Goal: Information Seeking & Learning: Learn about a topic

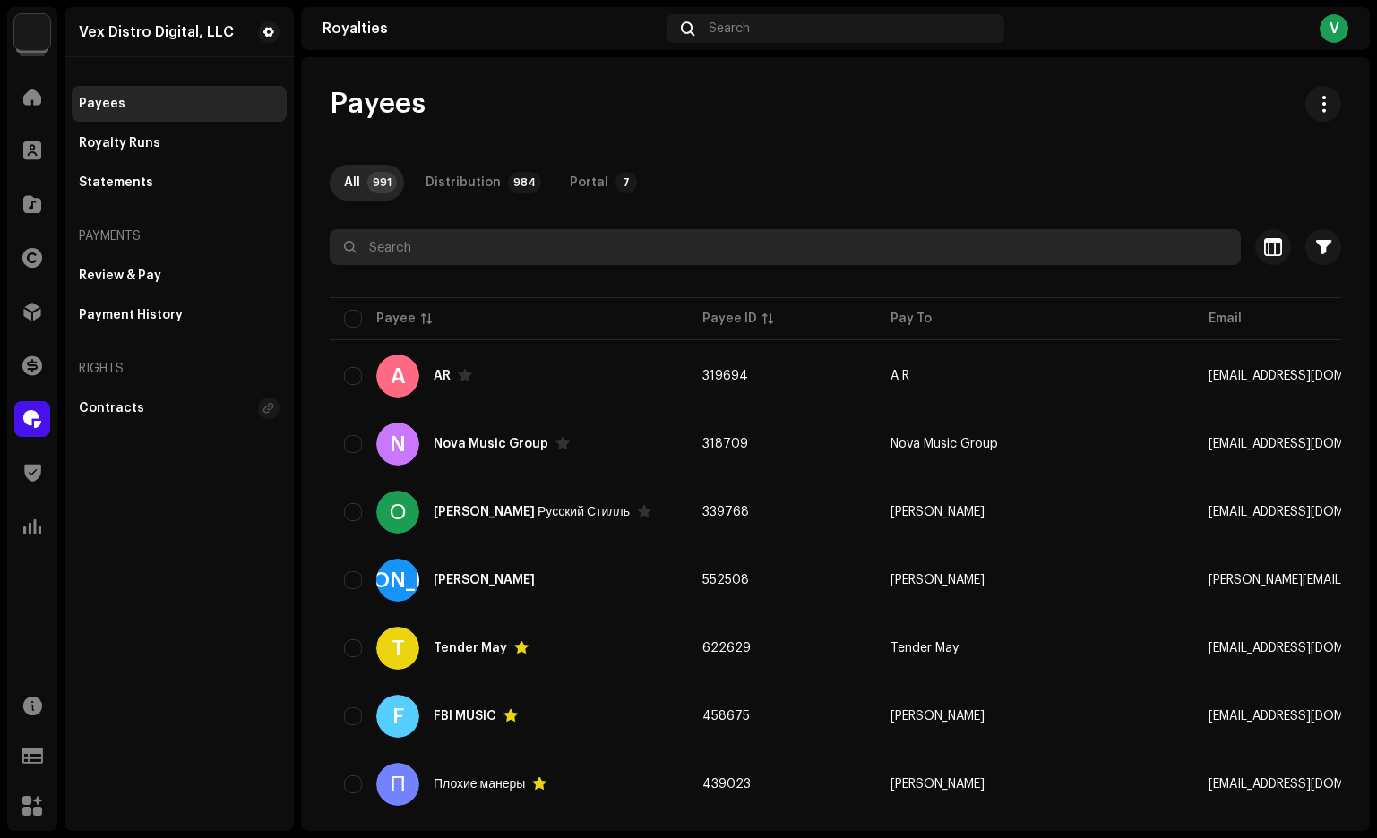
click at [468, 249] on input "text" at bounding box center [785, 247] width 911 height 36
paste input "7316476917630"
type input "7316476917630"
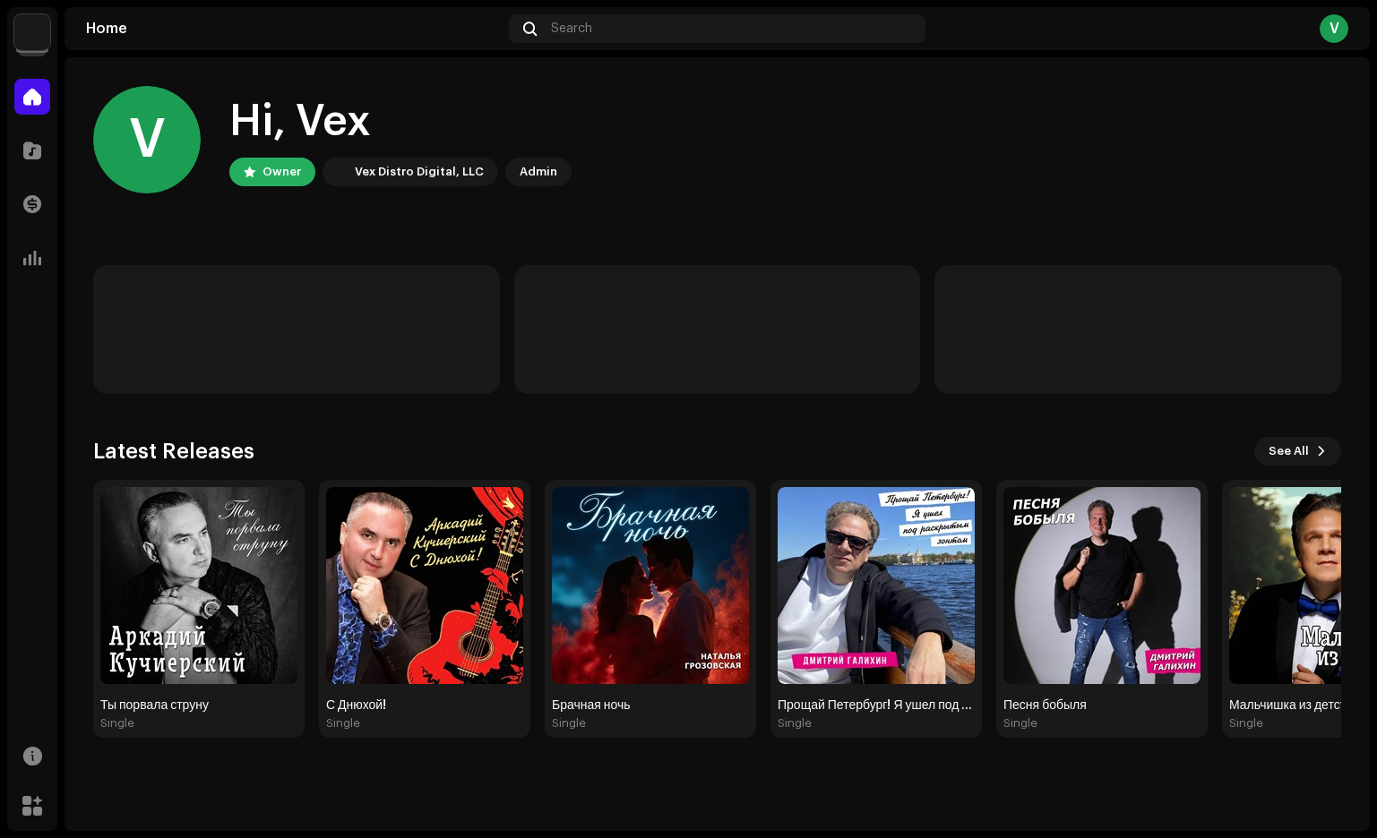
click at [39, 27] on img at bounding box center [32, 32] width 36 height 36
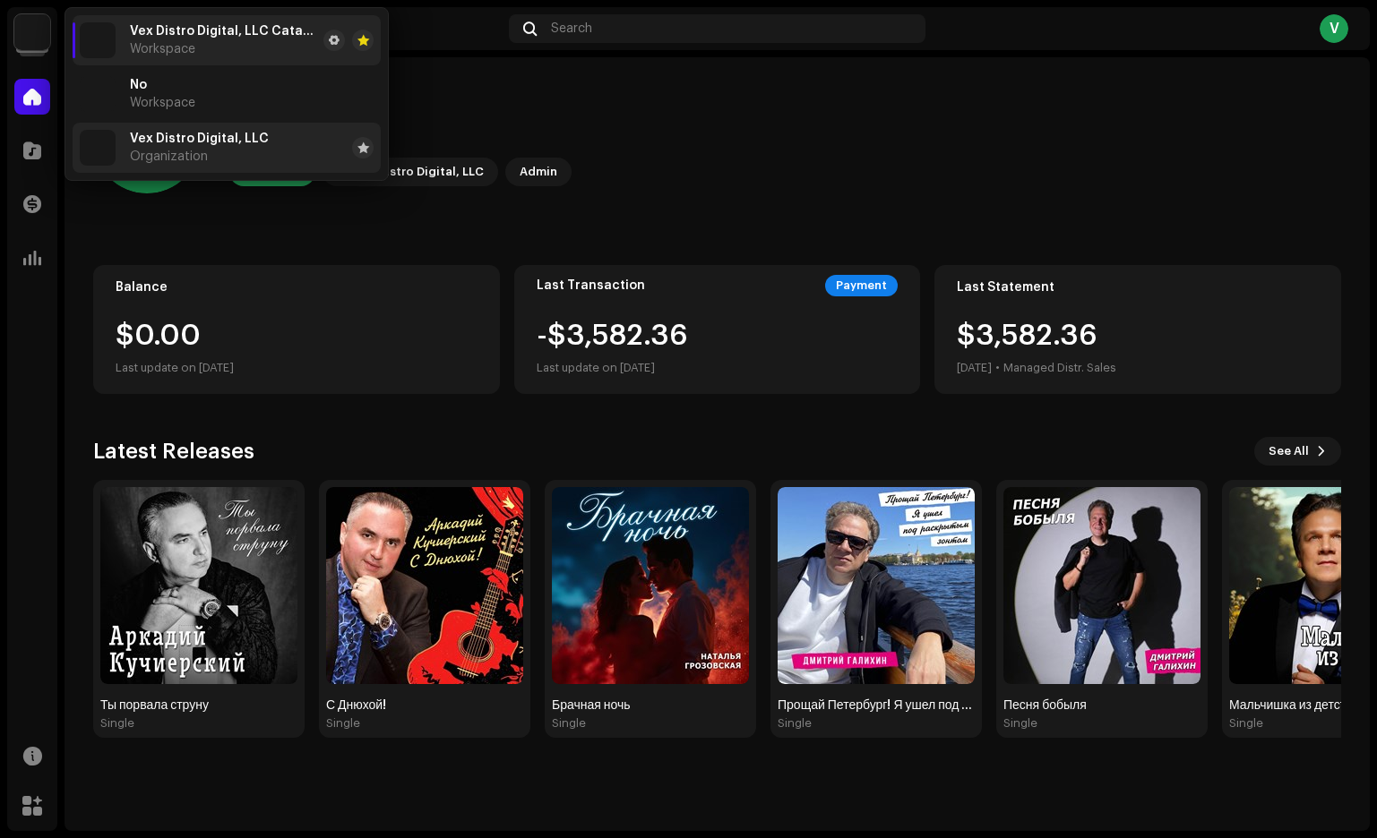
click at [152, 142] on span "Vex Distro Digital, LLC" at bounding box center [199, 139] width 139 height 14
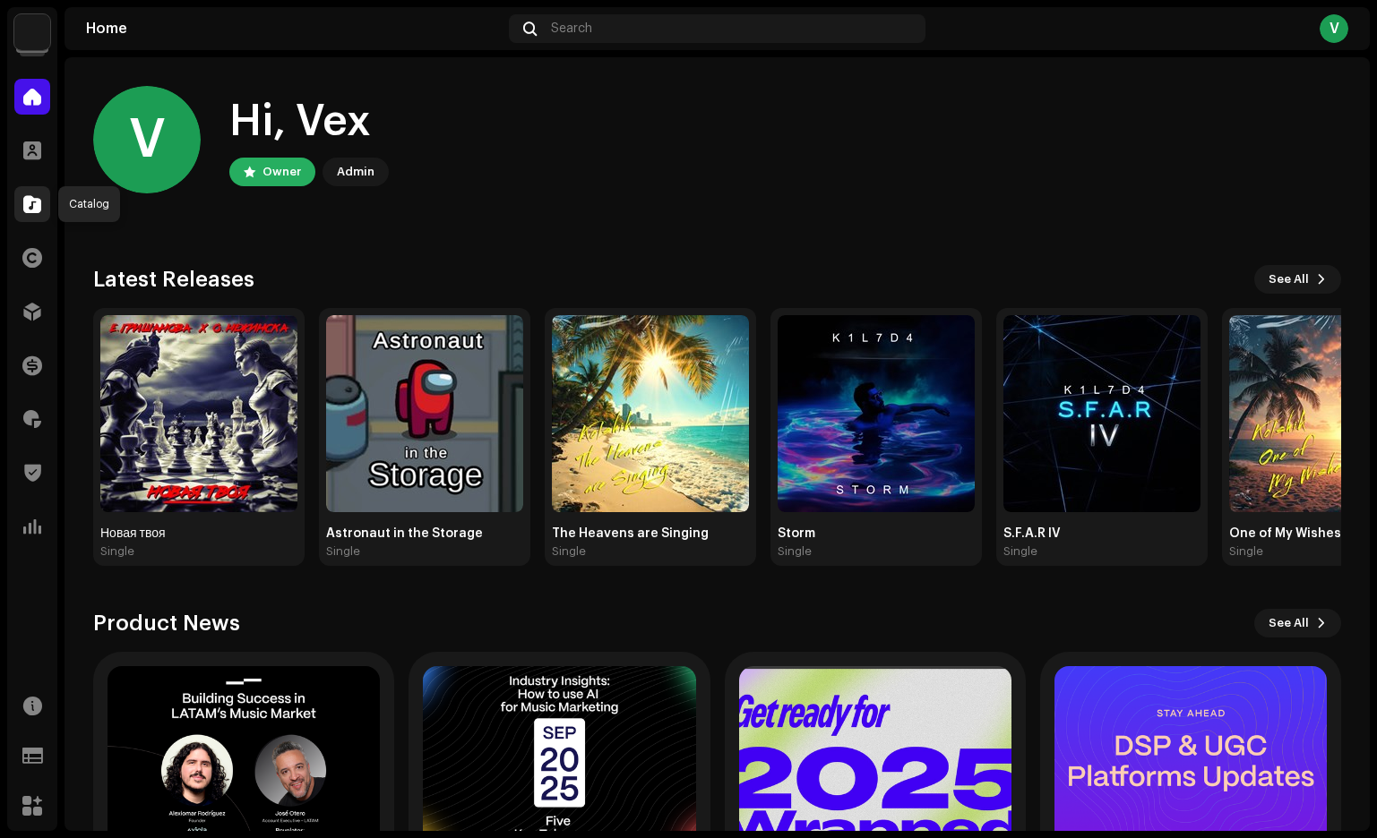
click at [24, 207] on span at bounding box center [32, 204] width 18 height 14
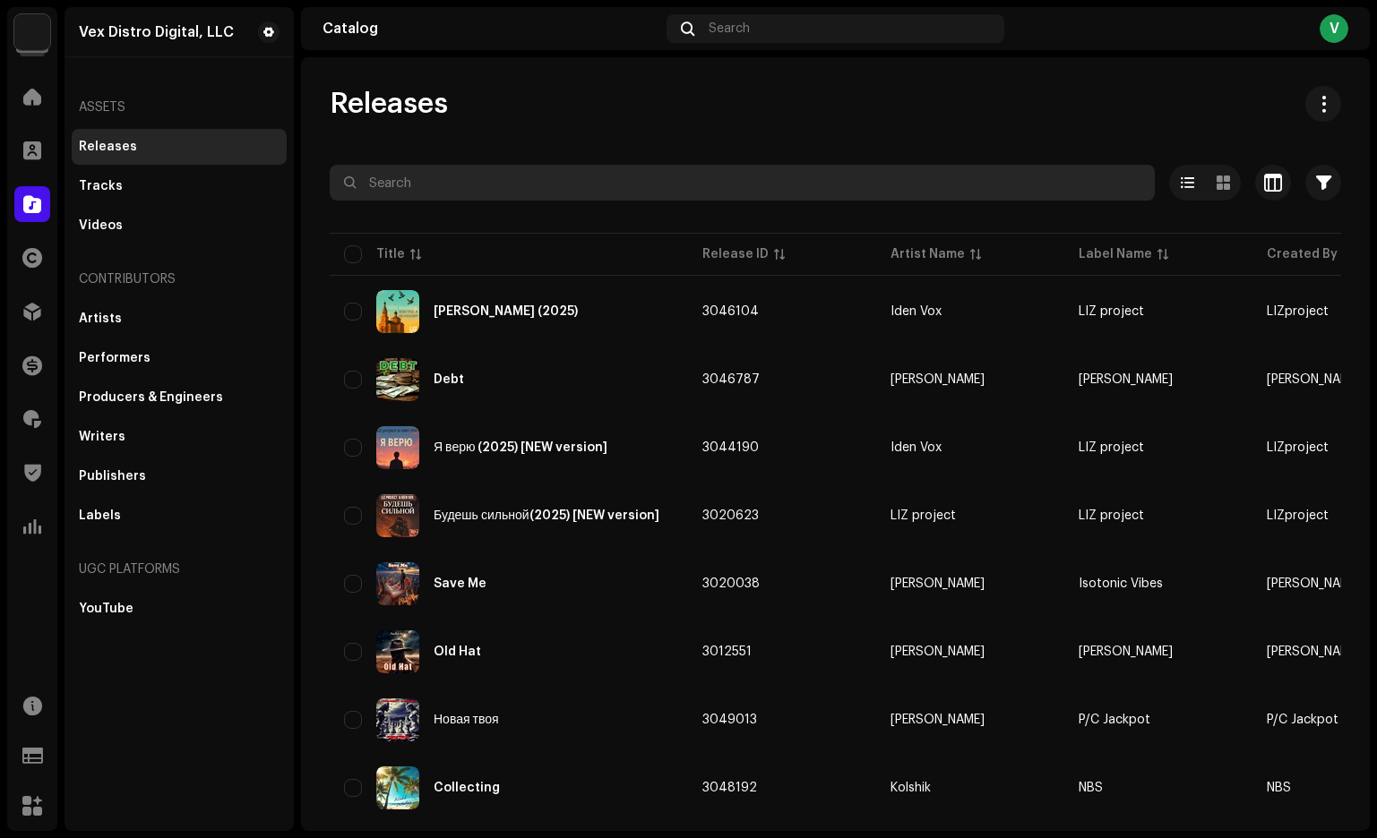
click at [477, 186] on input "text" at bounding box center [742, 183] width 825 height 36
paste input "7316476917630"
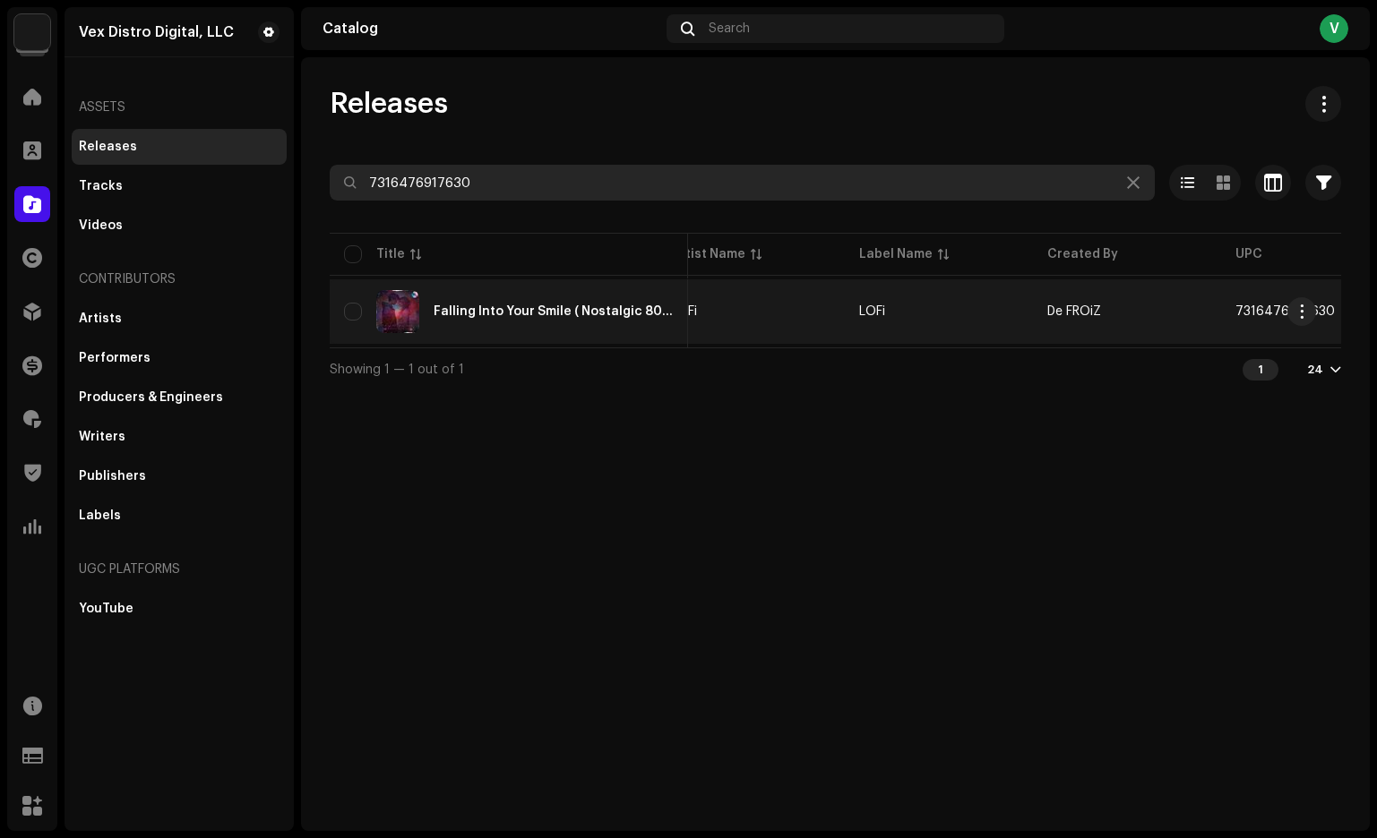
scroll to position [0, 226]
type input "7316476917630"
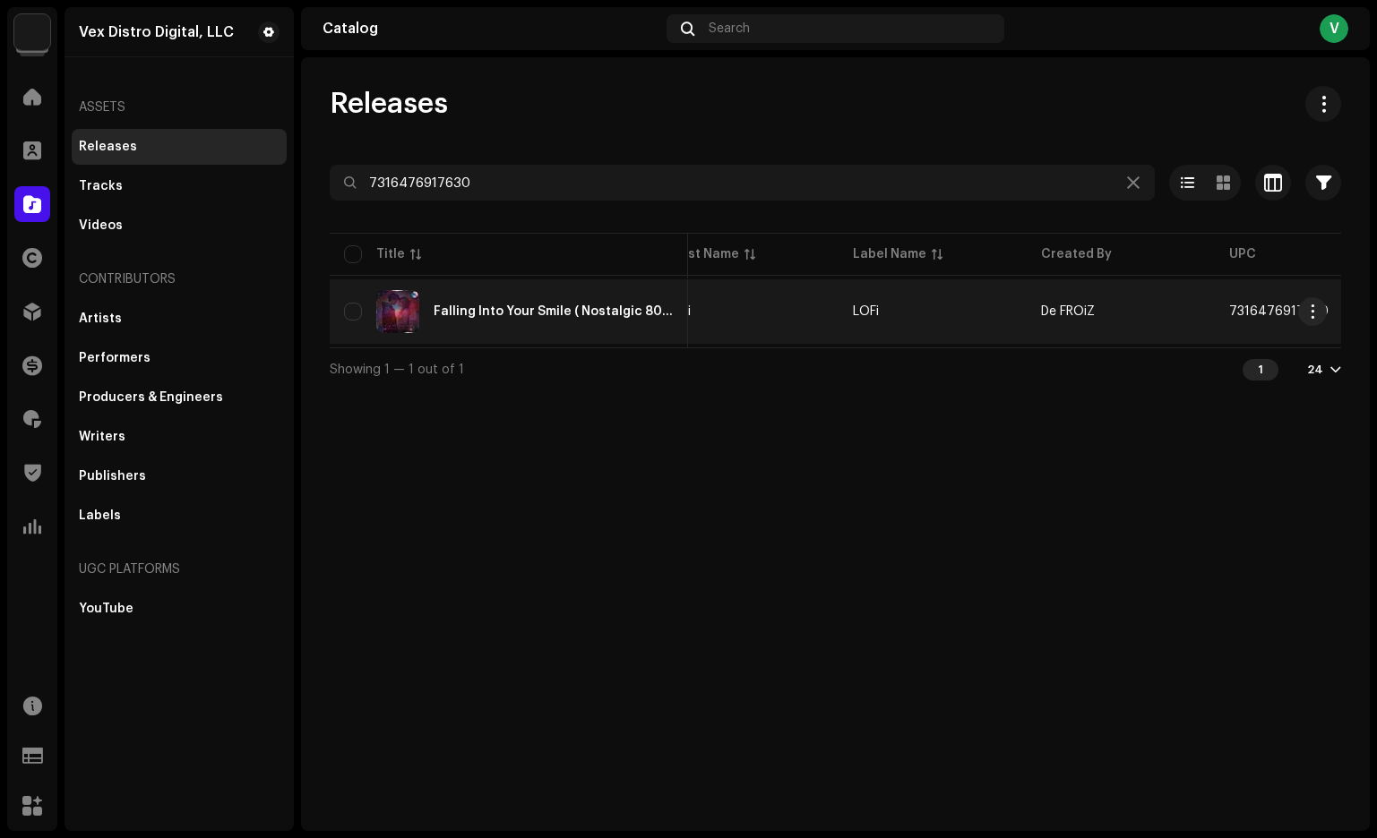
click at [1057, 313] on span "De FROiZ" at bounding box center [1068, 311] width 54 height 13
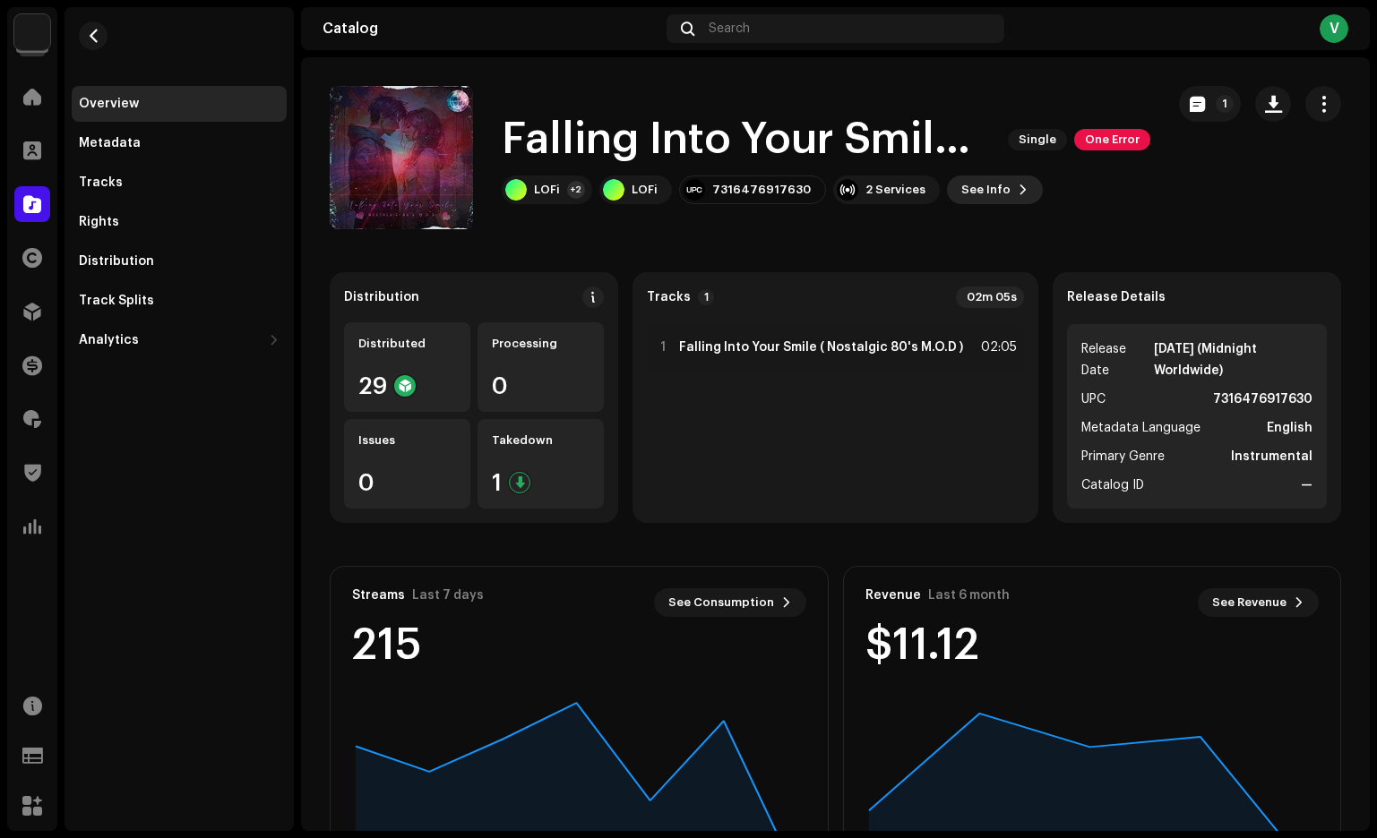
click at [976, 186] on span "See Info" at bounding box center [985, 190] width 49 height 36
click at [94, 43] on div "Falling Into Your Smile ( Nostalgic 80's M.O.D ) 2149599 Metadata Distribution …" at bounding box center [688, 419] width 1377 height 838
click at [31, 423] on span at bounding box center [32, 419] width 18 height 14
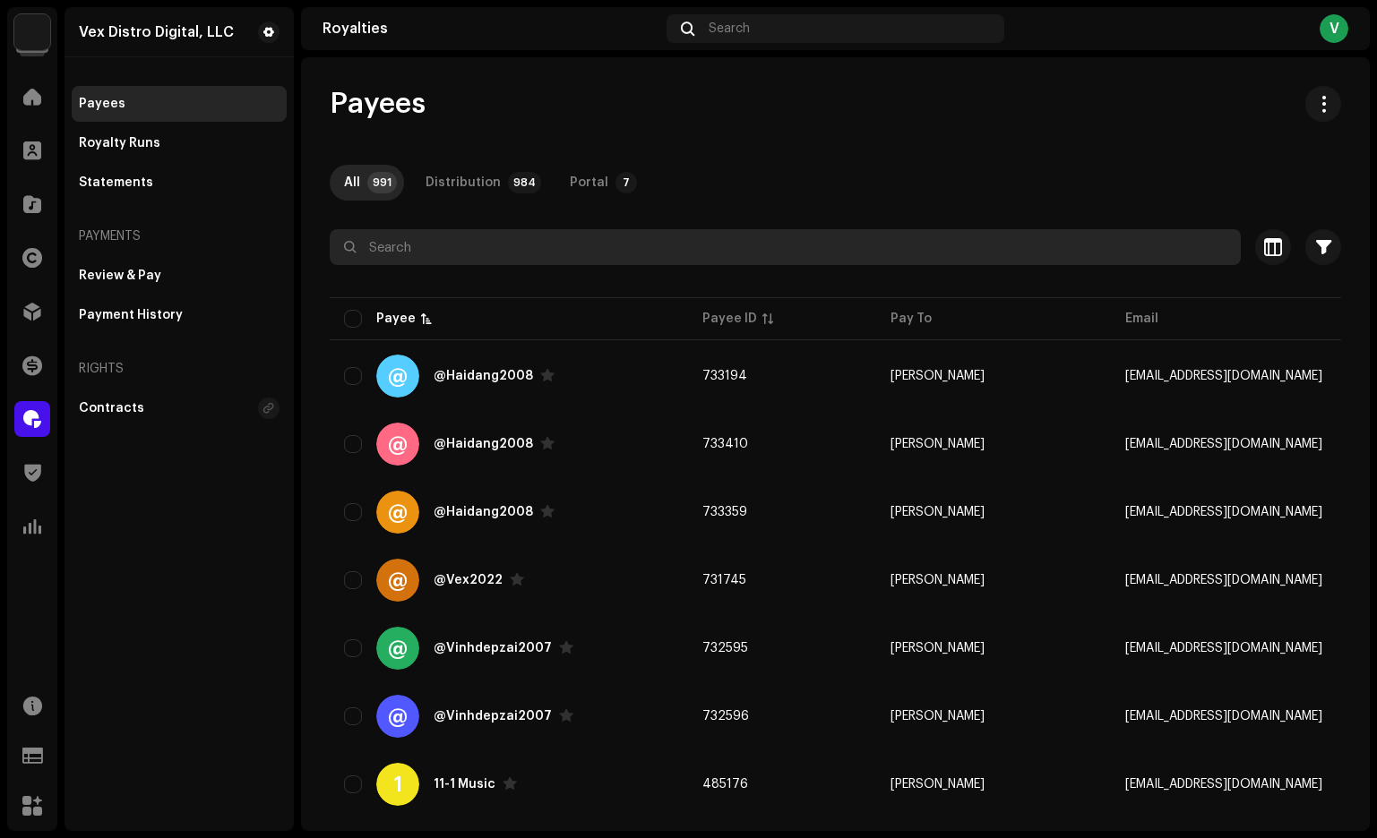
click at [499, 256] on input "text" at bounding box center [785, 247] width 911 height 36
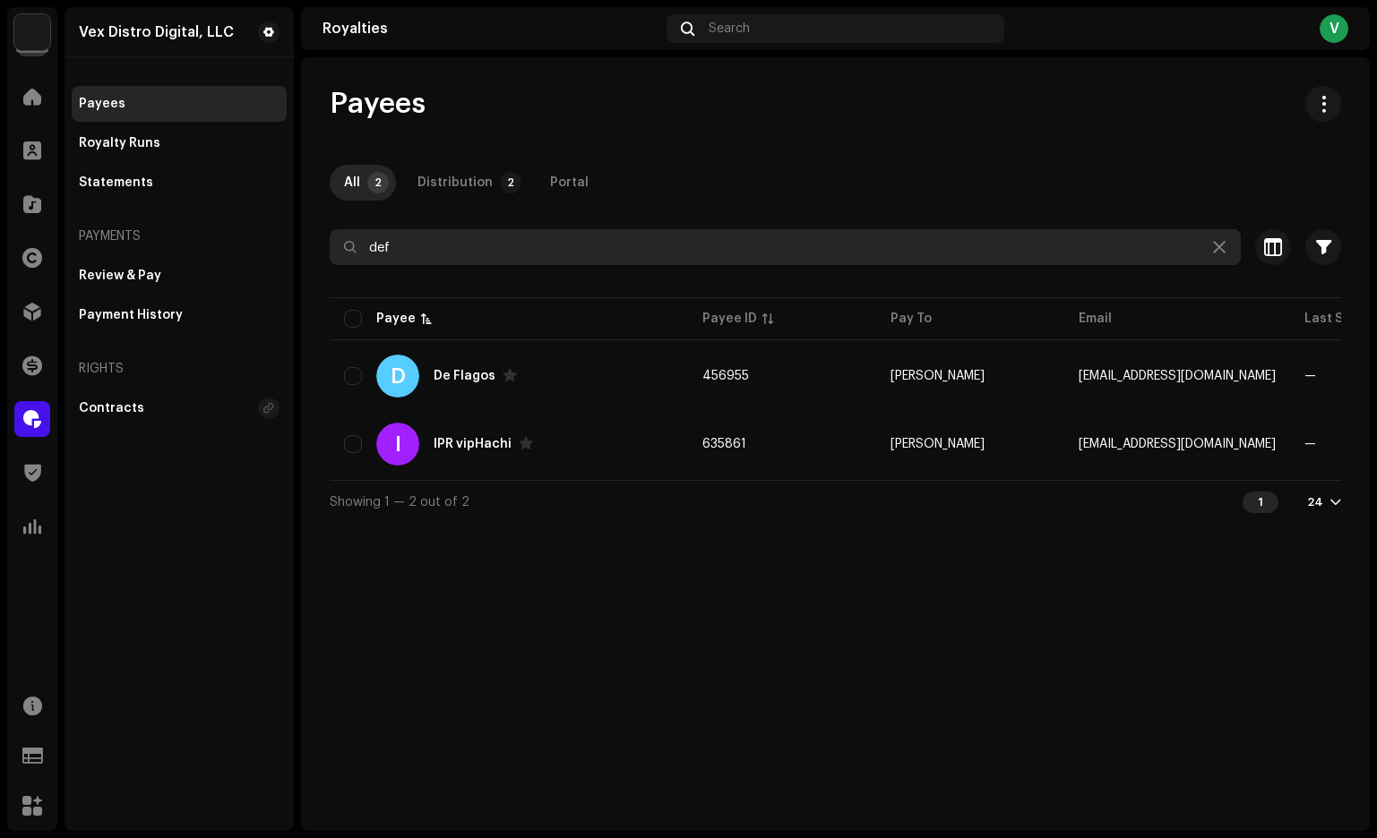
type input "defr"
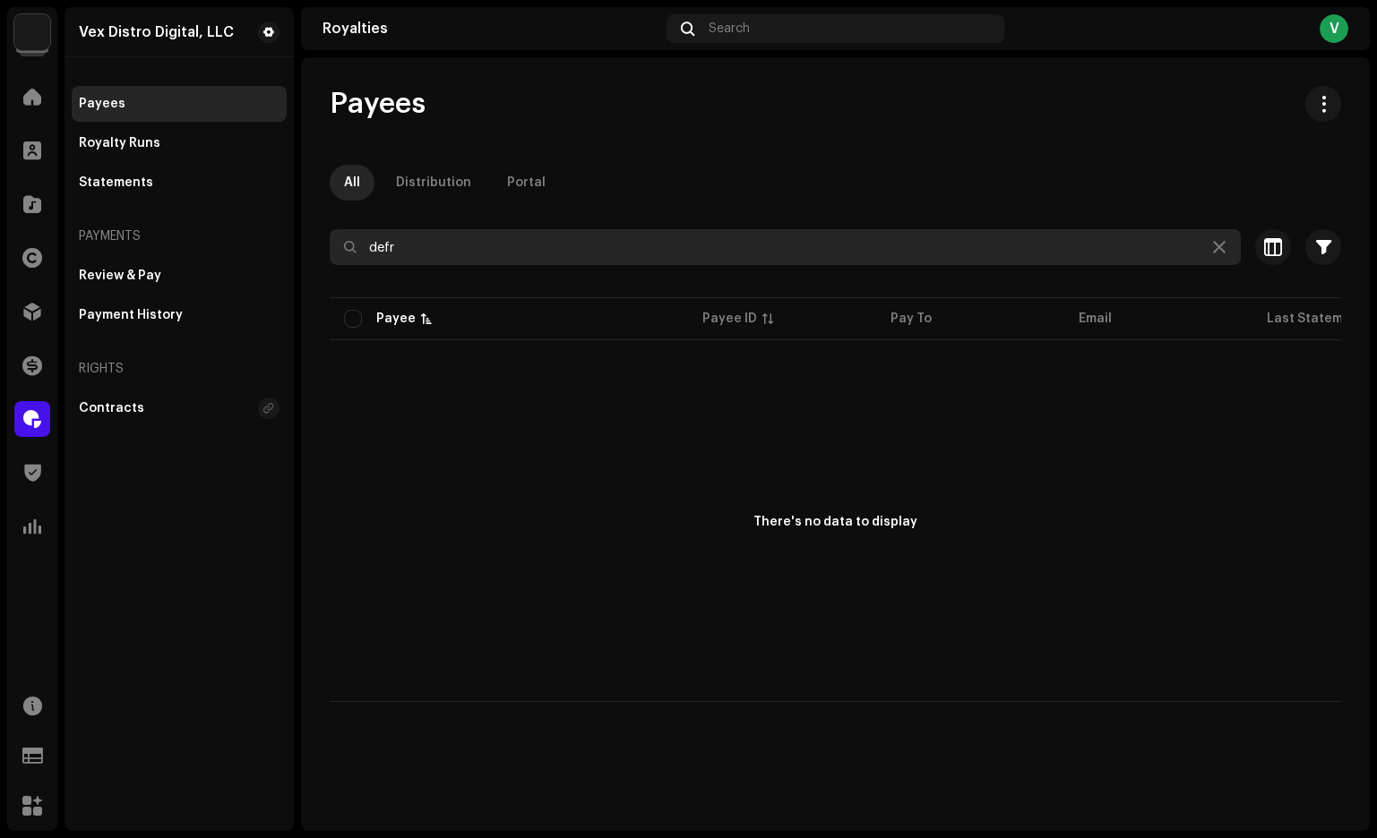
drag, startPoint x: 435, startPoint y: 245, endPoint x: 256, endPoint y: 223, distance: 180.4
click at [259, 228] on div "Vex Distro Digital, LLC Home Clients Catalog Rights Distribution Finance Royalt…" at bounding box center [688, 419] width 1377 height 838
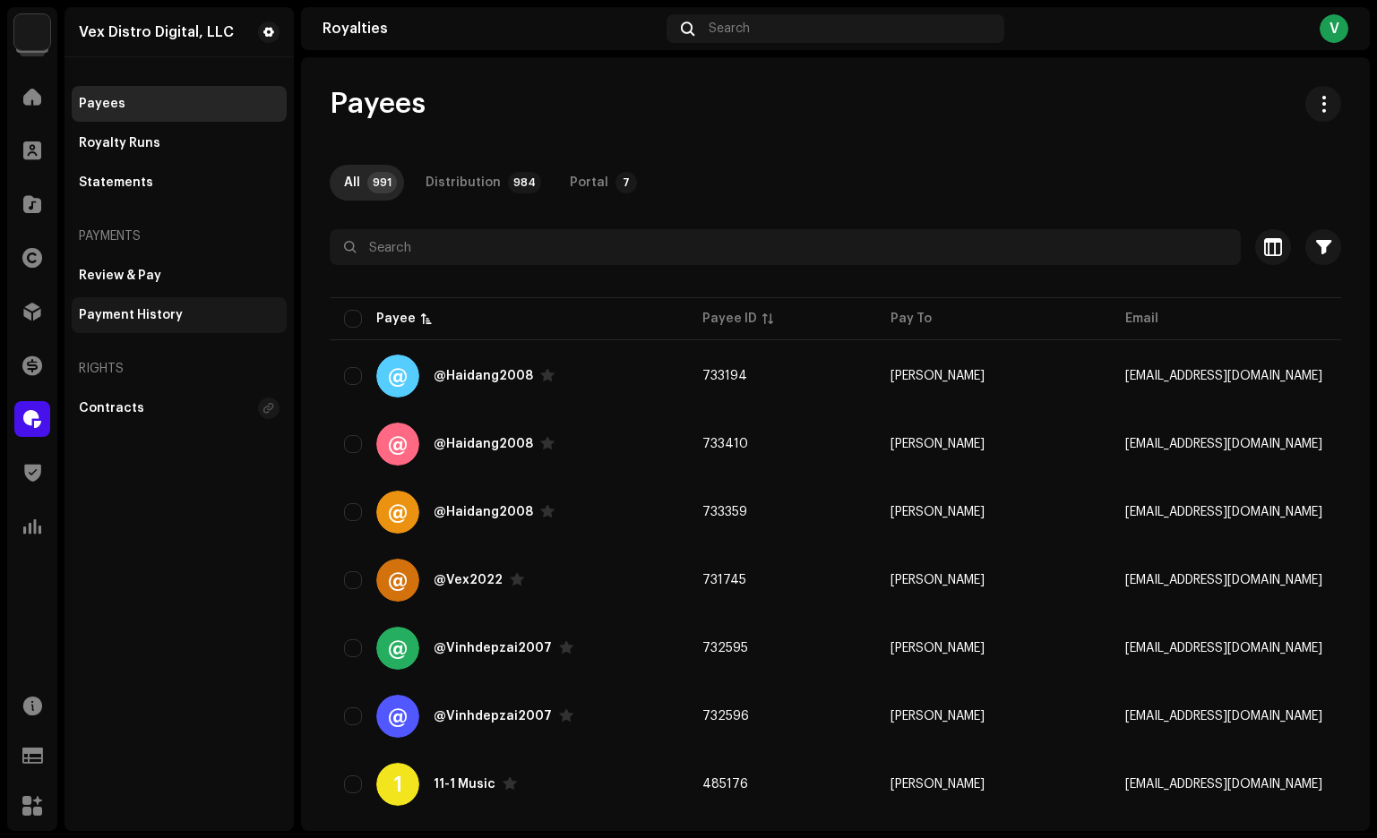
click at [141, 318] on div "Payment History" at bounding box center [131, 315] width 104 height 14
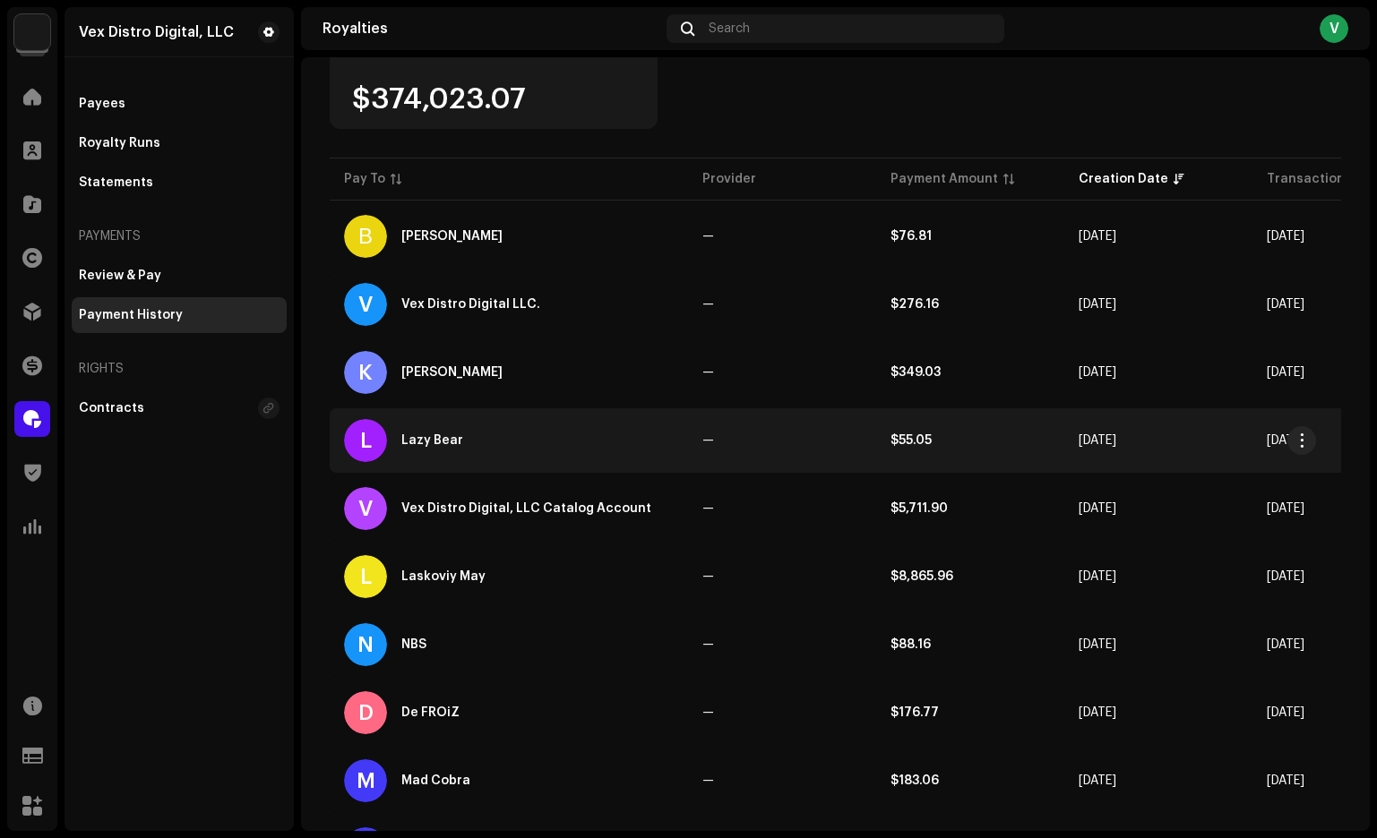
scroll to position [343, 0]
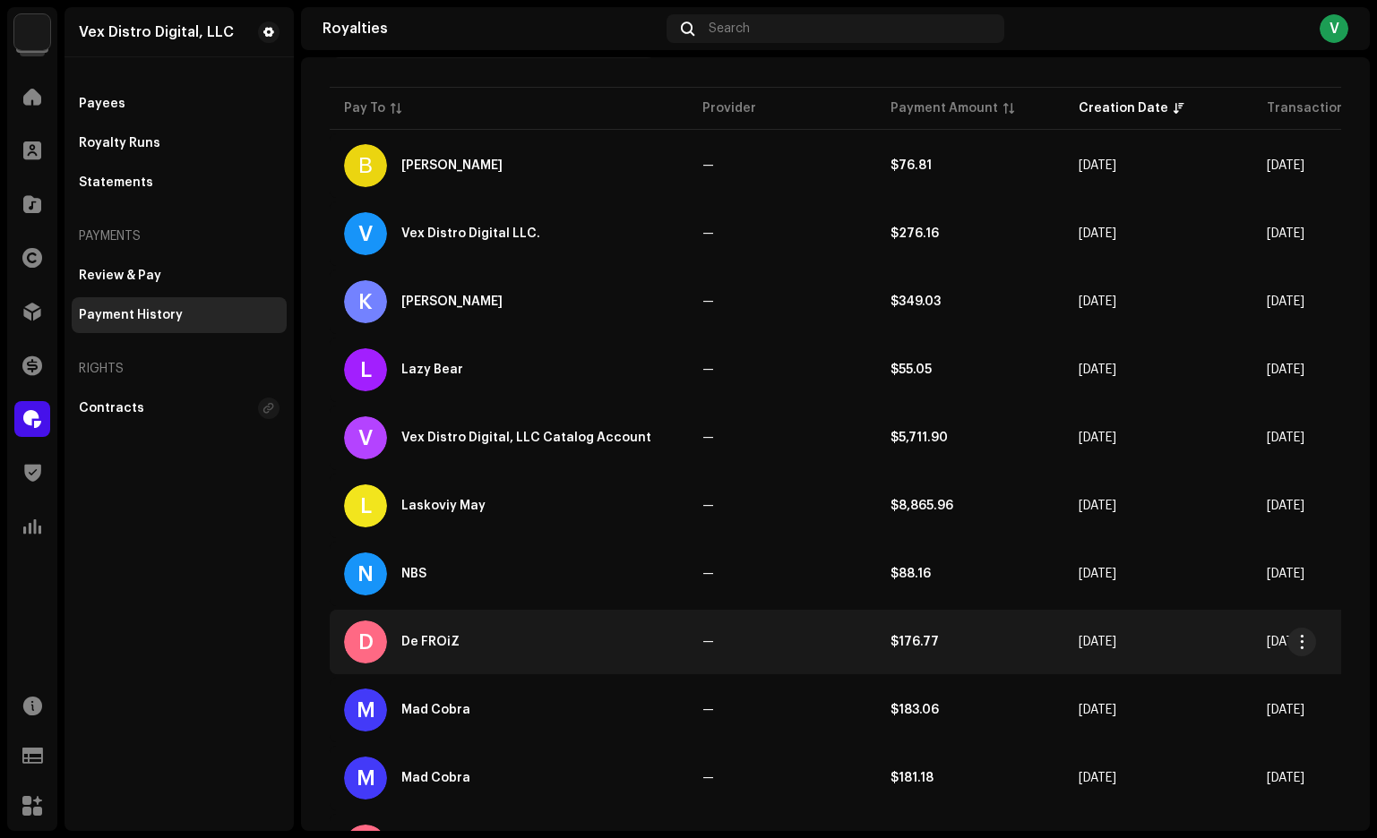
click at [442, 642] on div "De FROiZ" at bounding box center [430, 642] width 58 height 13
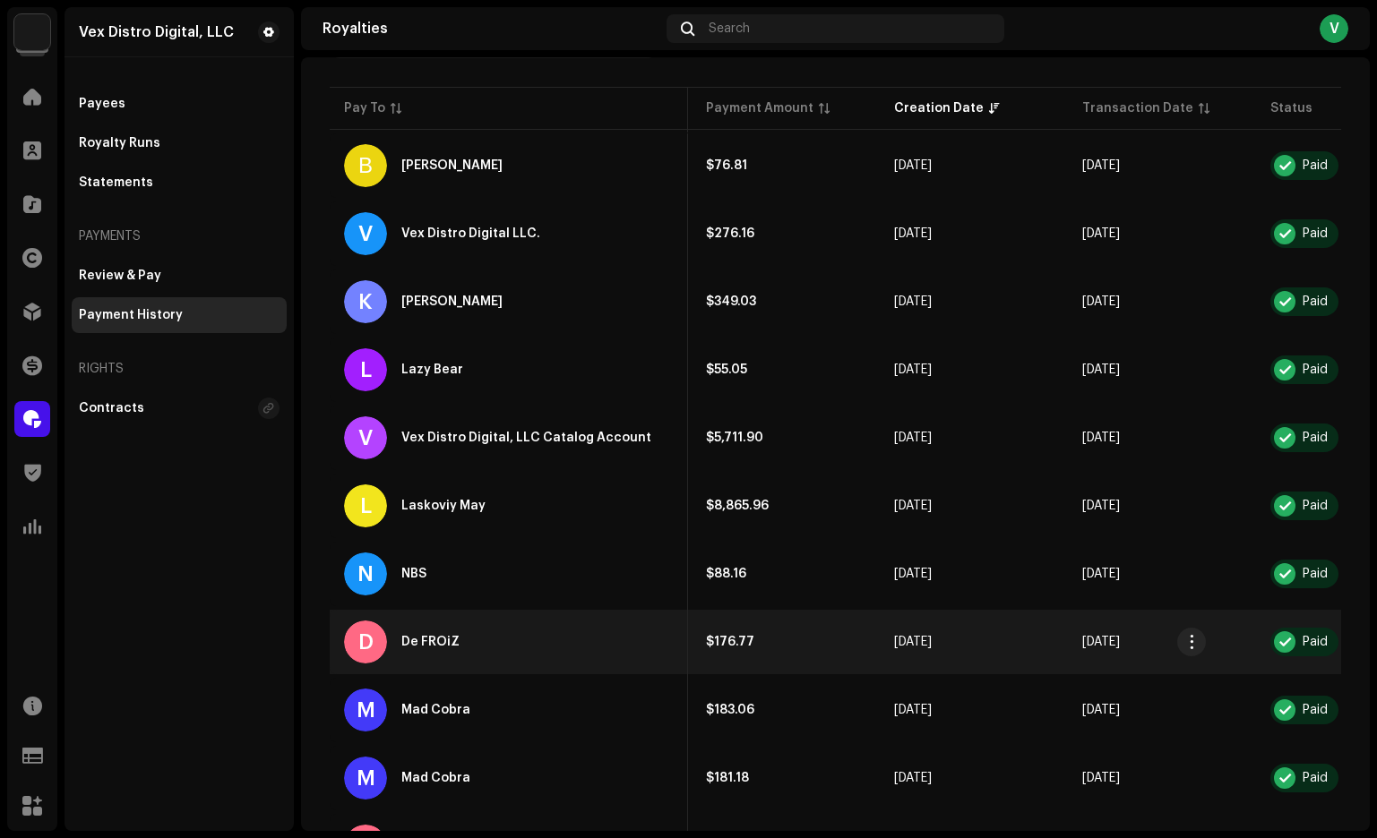
scroll to position [0, 0]
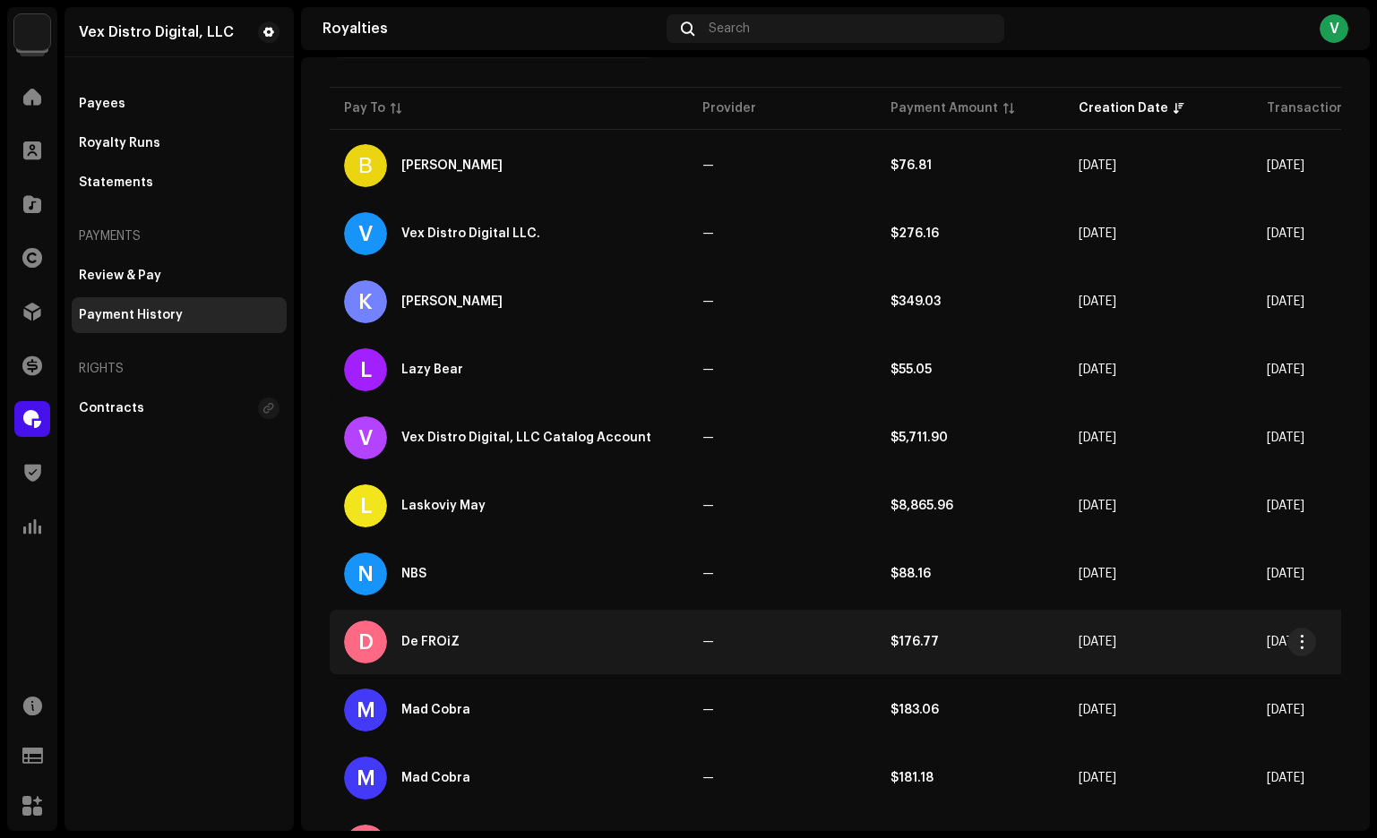
click at [435, 638] on div "De FROiZ" at bounding box center [430, 642] width 58 height 13
drag, startPoint x: 480, startPoint y: 643, endPoint x: 397, endPoint y: 638, distance: 83.5
click at [397, 639] on div "D De FROiZ" at bounding box center [509, 642] width 330 height 43
copy div "De FROiZ"
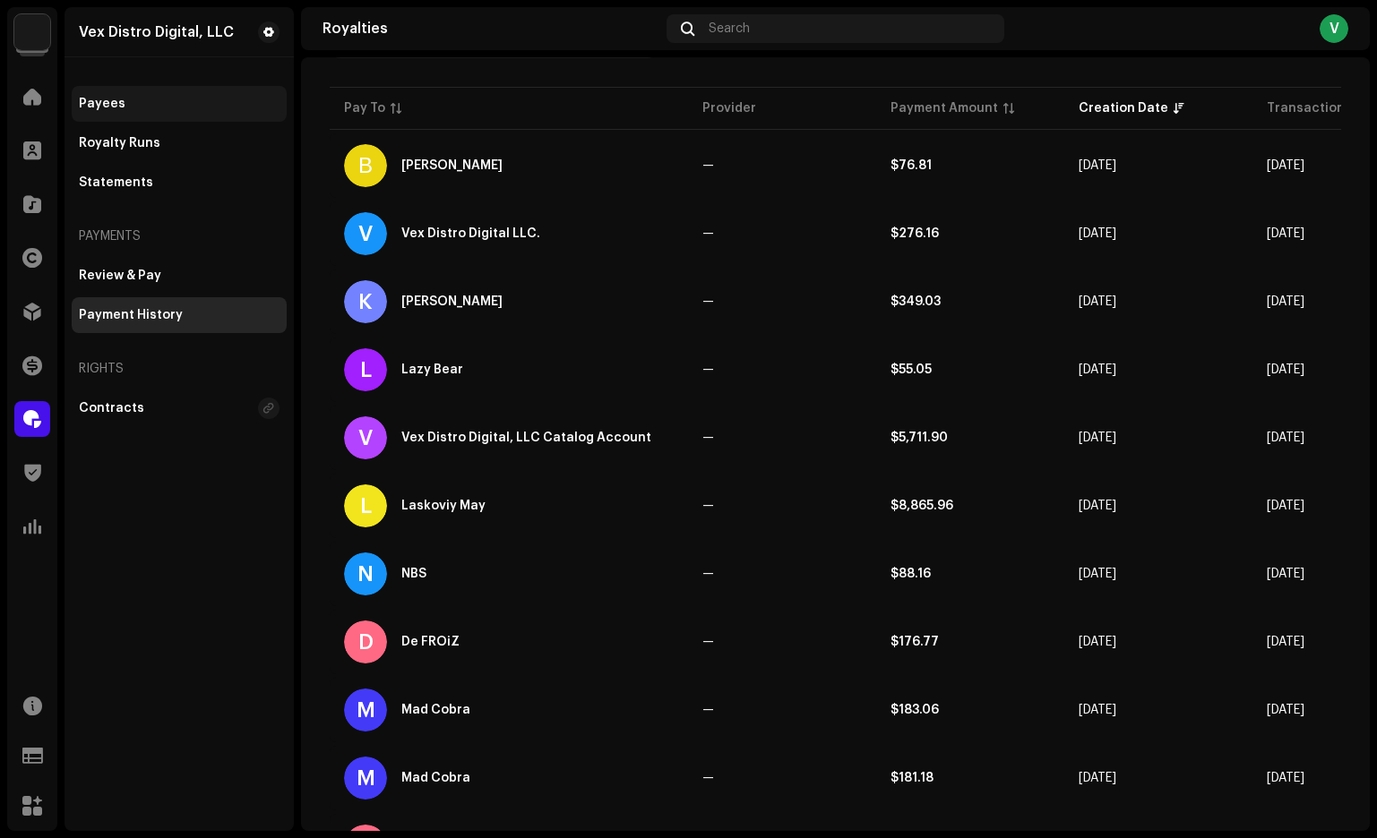
click at [94, 92] on div "Payees" at bounding box center [179, 104] width 215 height 36
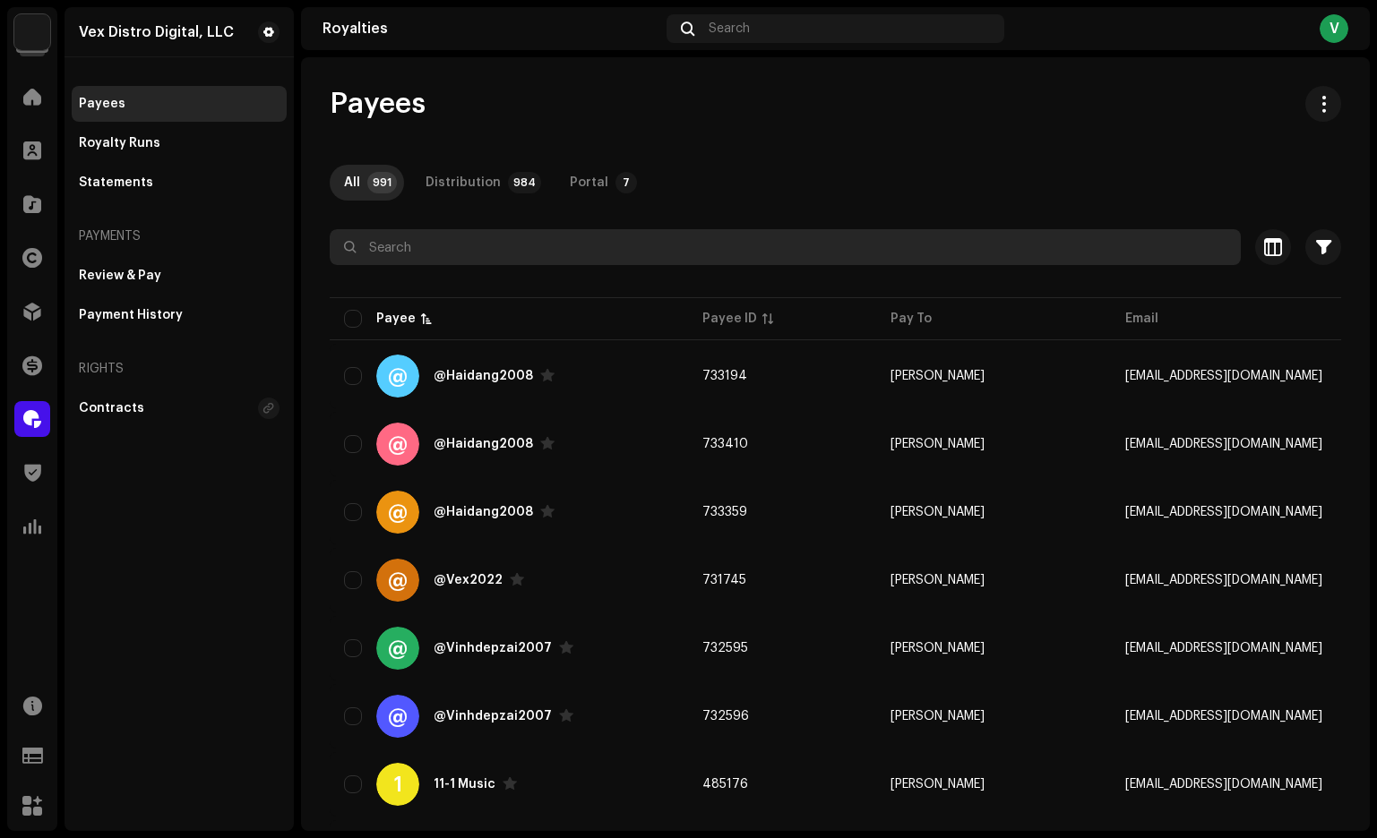
click at [382, 256] on input "text" at bounding box center [785, 247] width 911 height 36
paste input "De FROiZ"
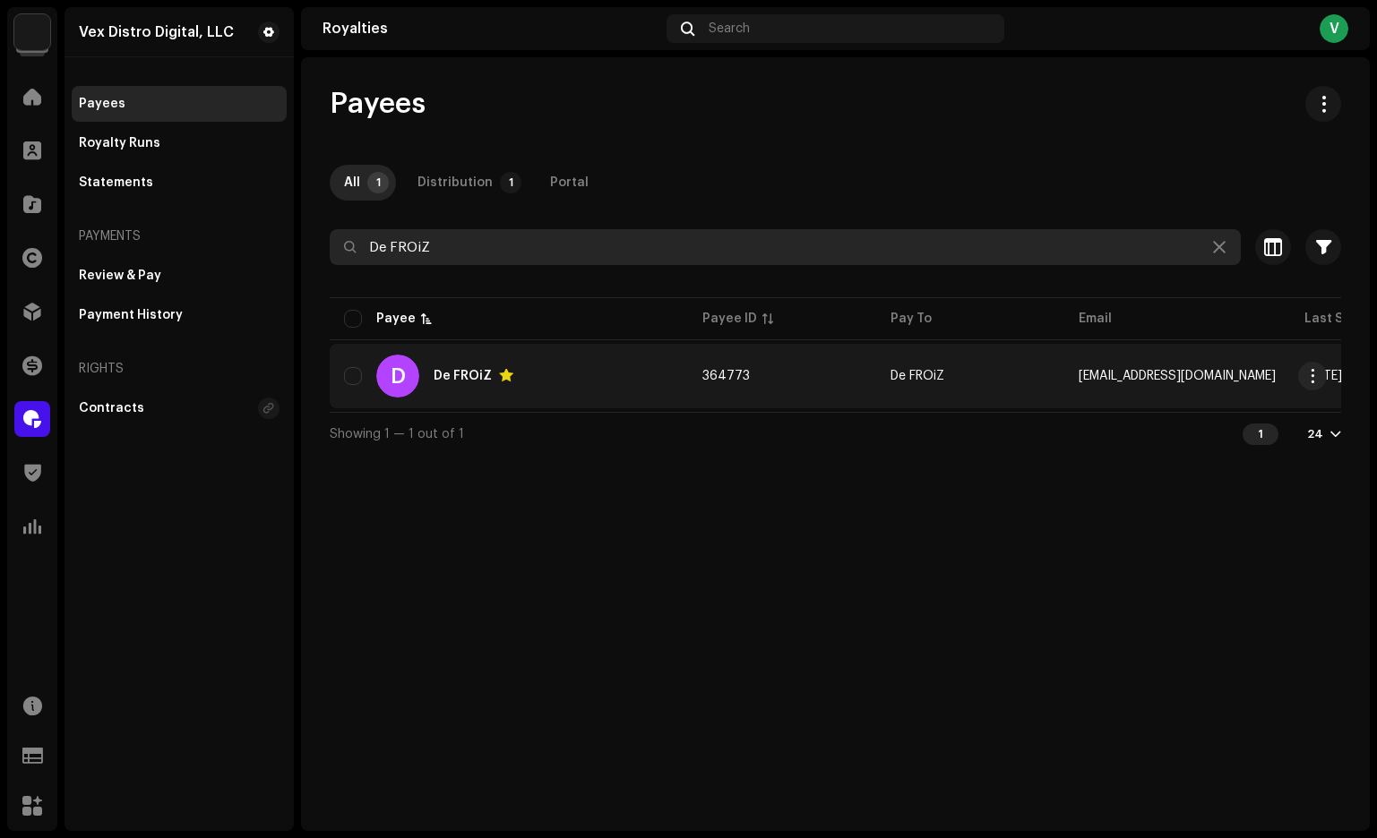
type input "De FROiZ"
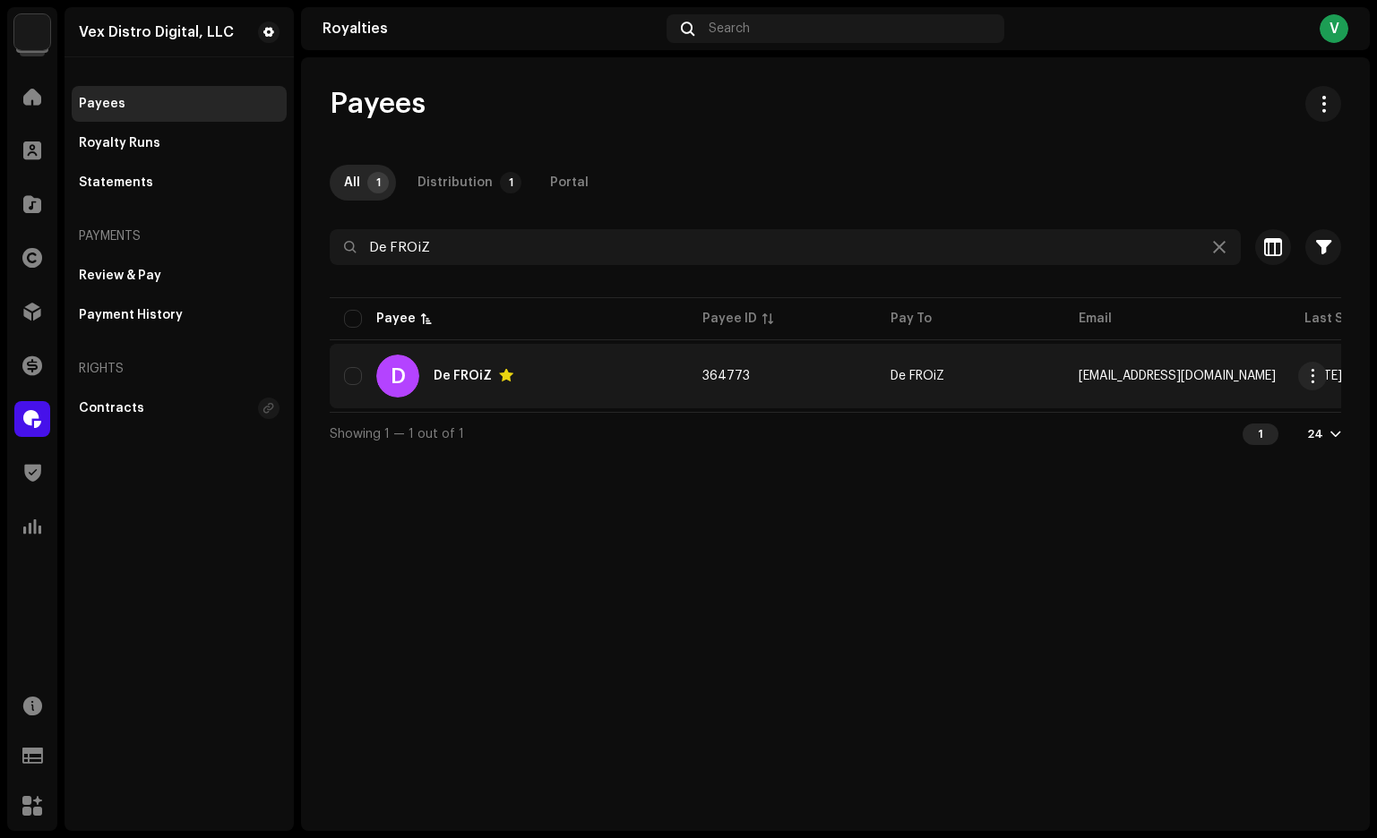
click at [1114, 373] on span "tomiloff.df@yandex.ru" at bounding box center [1176, 376] width 197 height 13
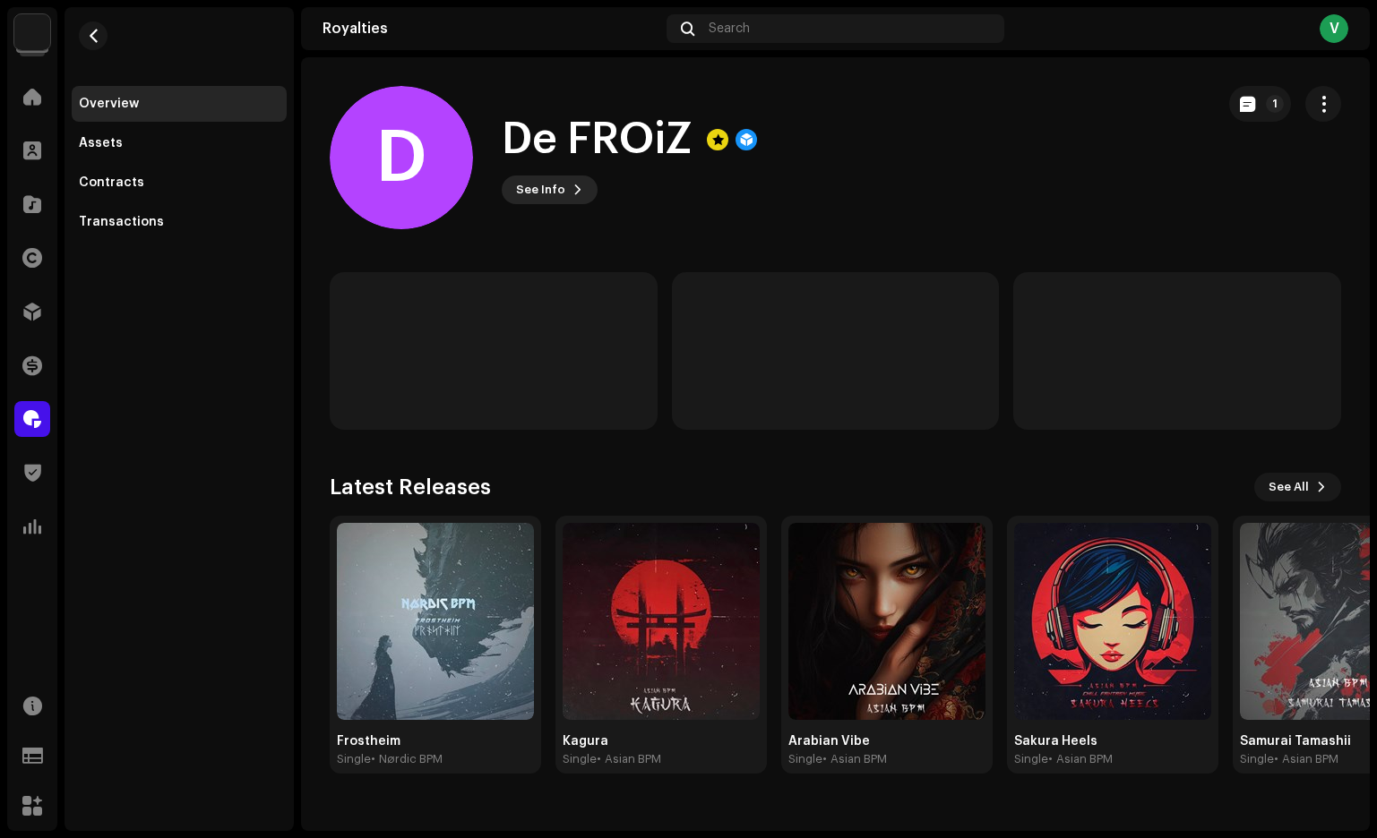
click at [574, 198] on button "See Info" at bounding box center [550, 190] width 96 height 29
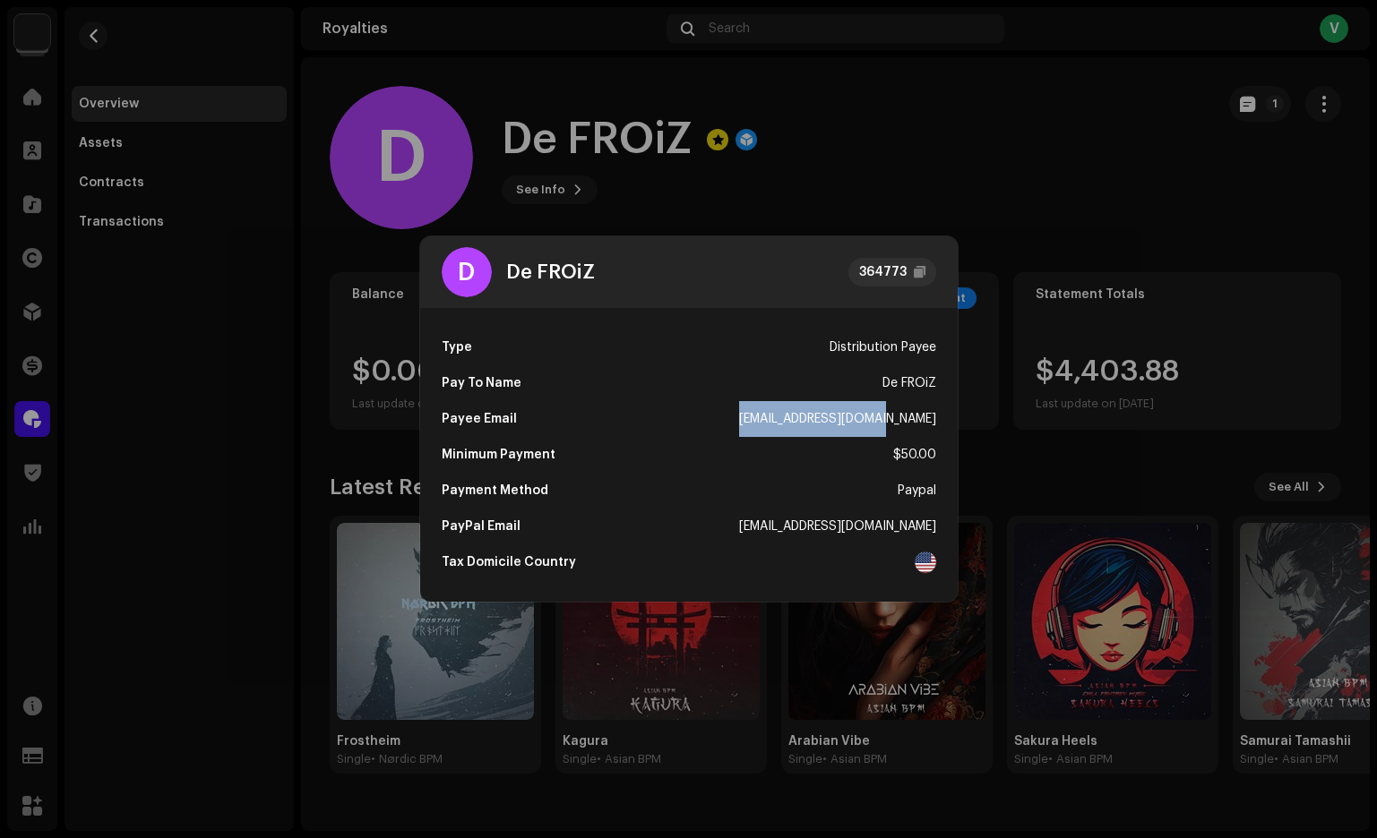
drag, startPoint x: 802, startPoint y: 423, endPoint x: 950, endPoint y: 428, distance: 148.8
click at [950, 429] on div "Type Distribution Payee Pay To Name De FROiZ Payee Email tomiloff.df@yandex.ru …" at bounding box center [688, 455] width 537 height 294
copy div "tomiloff.df@yandex.ru"
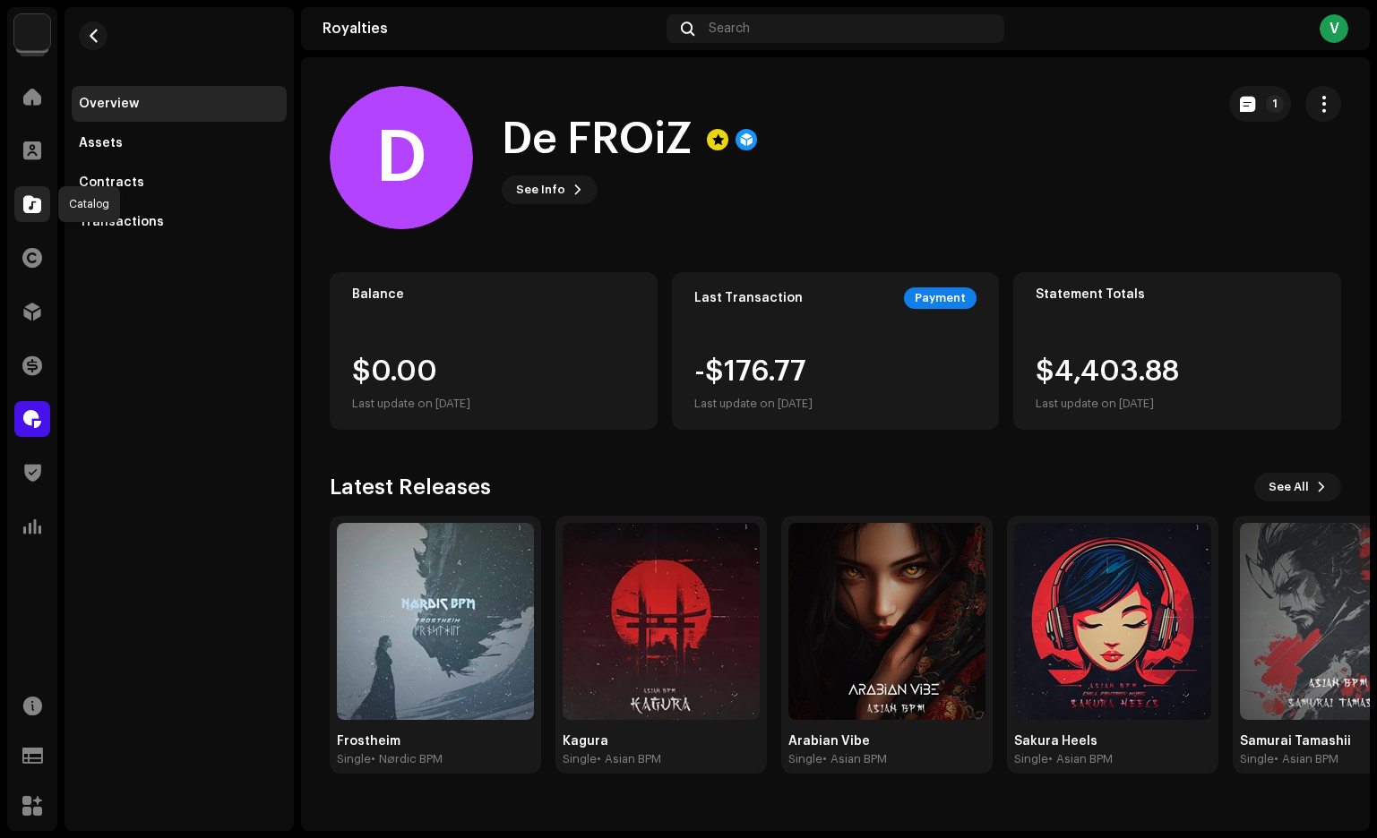
click at [27, 205] on span at bounding box center [32, 204] width 18 height 14
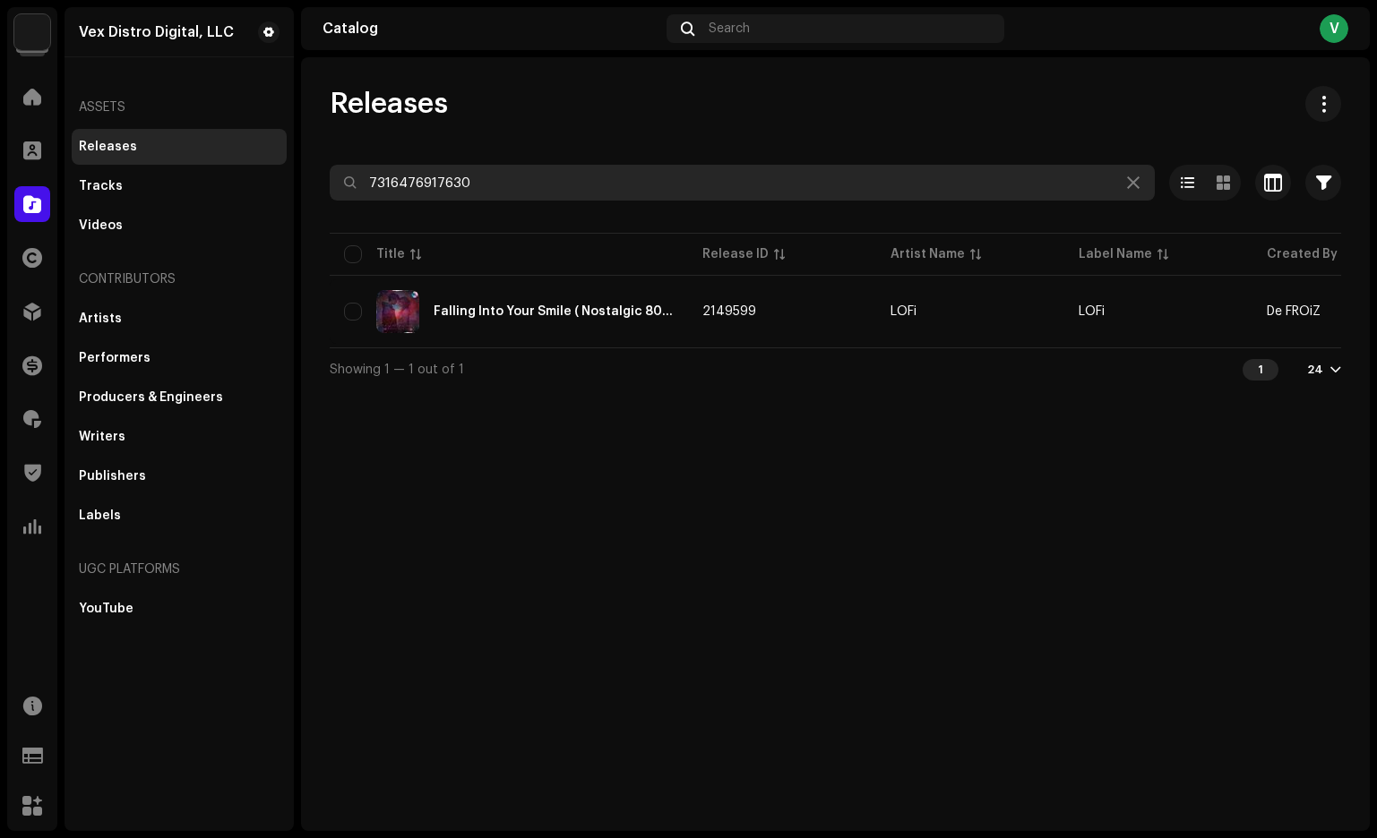
drag, startPoint x: 519, startPoint y: 181, endPoint x: 218, endPoint y: 153, distance: 303.1
click at [219, 160] on div "Vex Distro Digital, LLC Home Clients Catalog Rights Distribution Finance Royalt…" at bounding box center [688, 419] width 1377 height 838
paste input "64924"
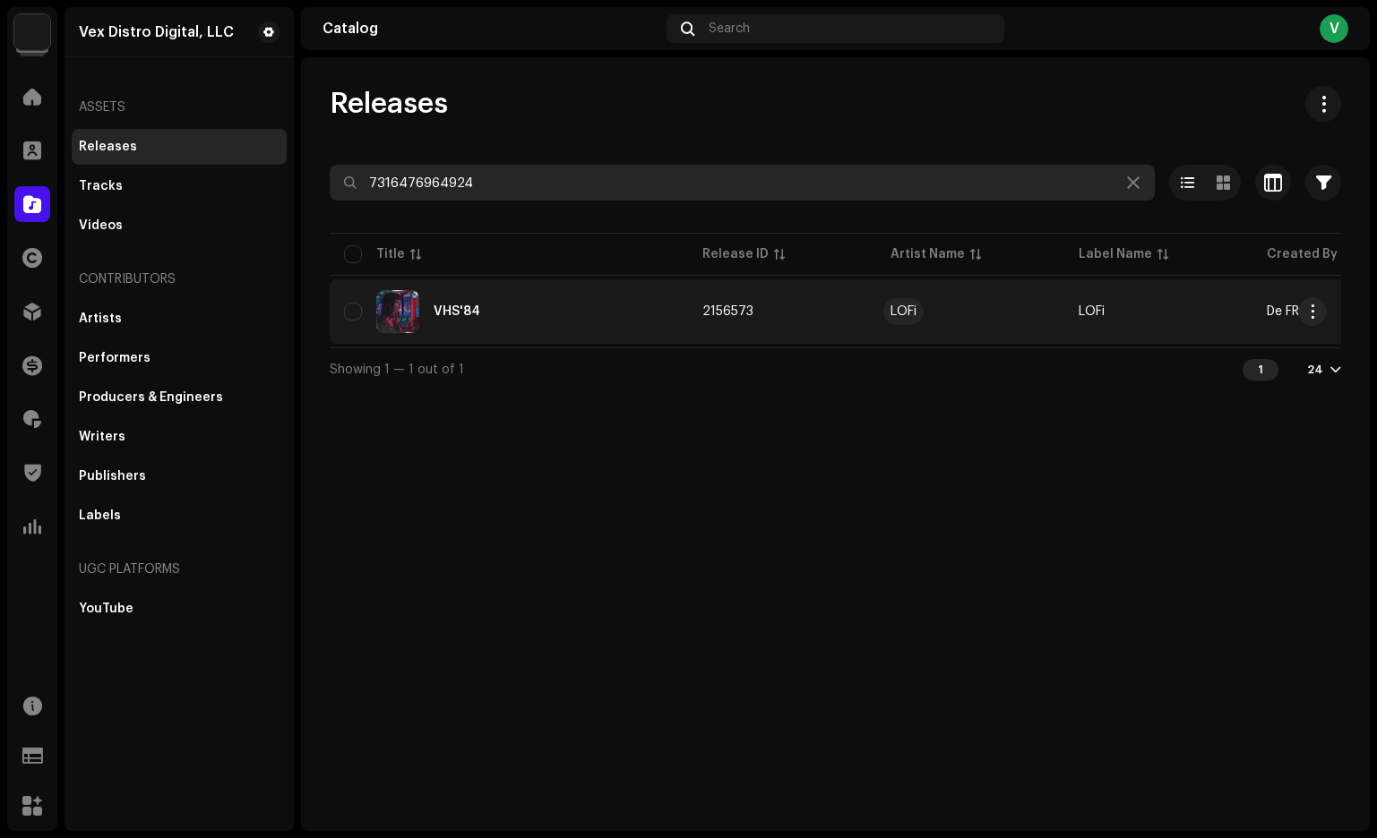
type input "7316476964924"
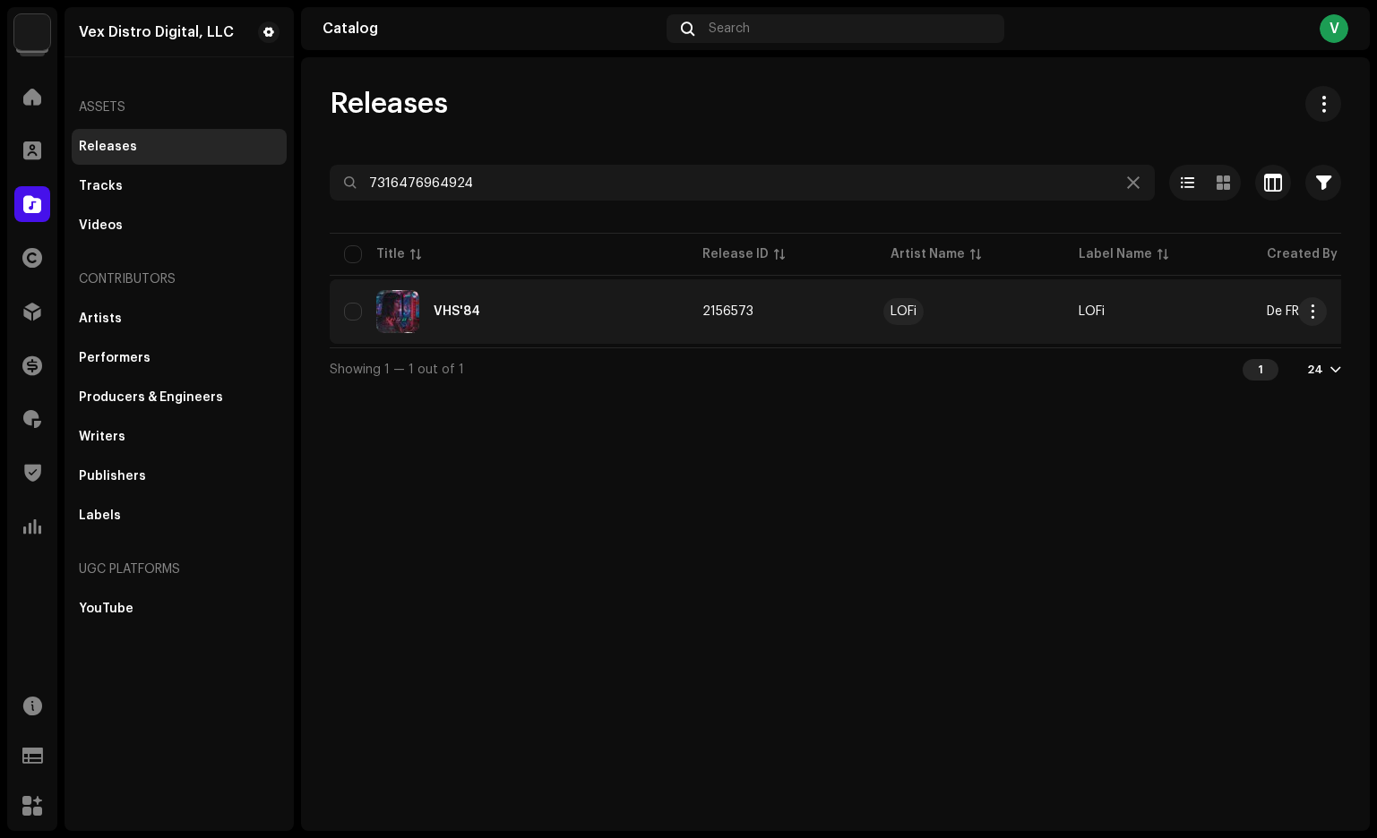
click at [902, 312] on div "LOFi" at bounding box center [903, 311] width 26 height 13
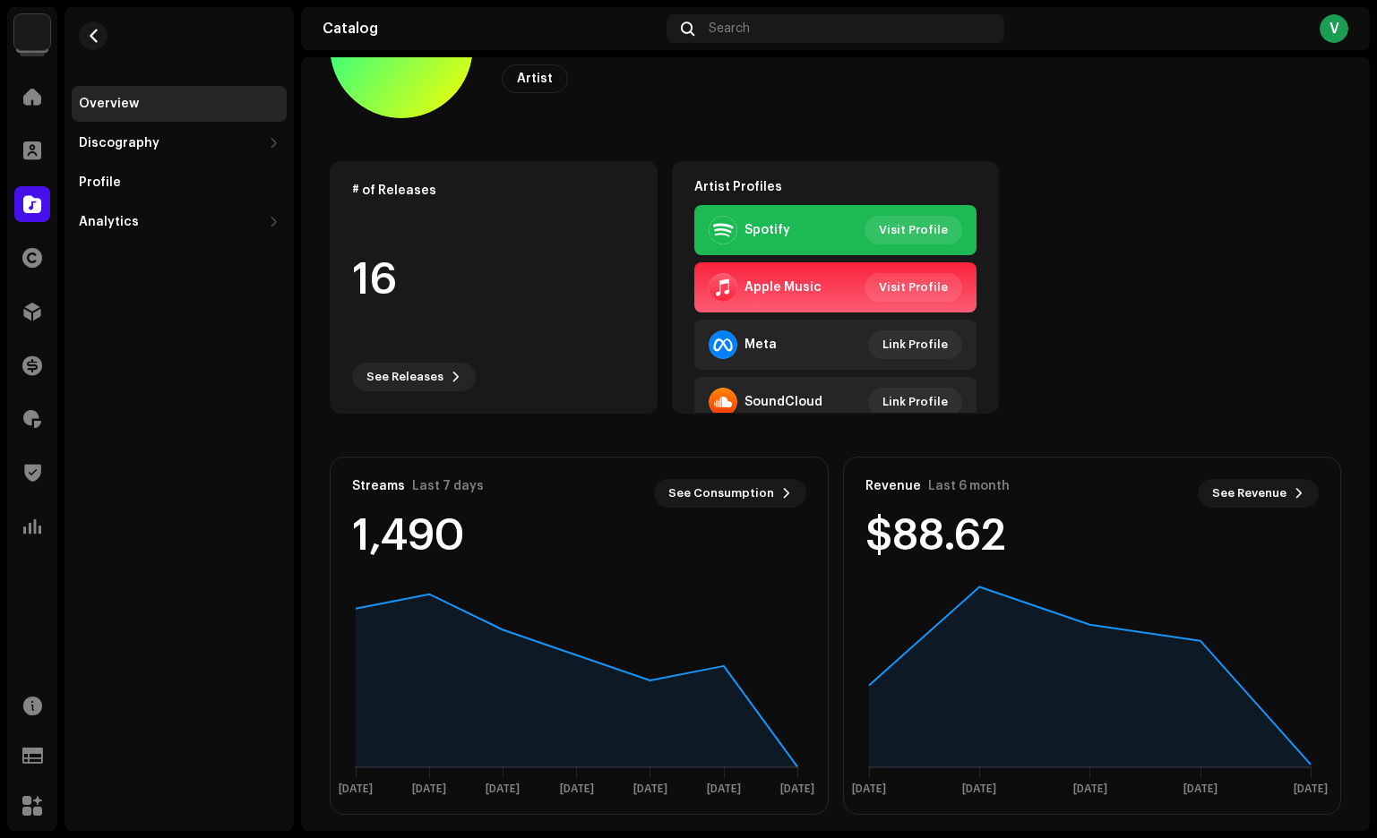
scroll to position [21, 0]
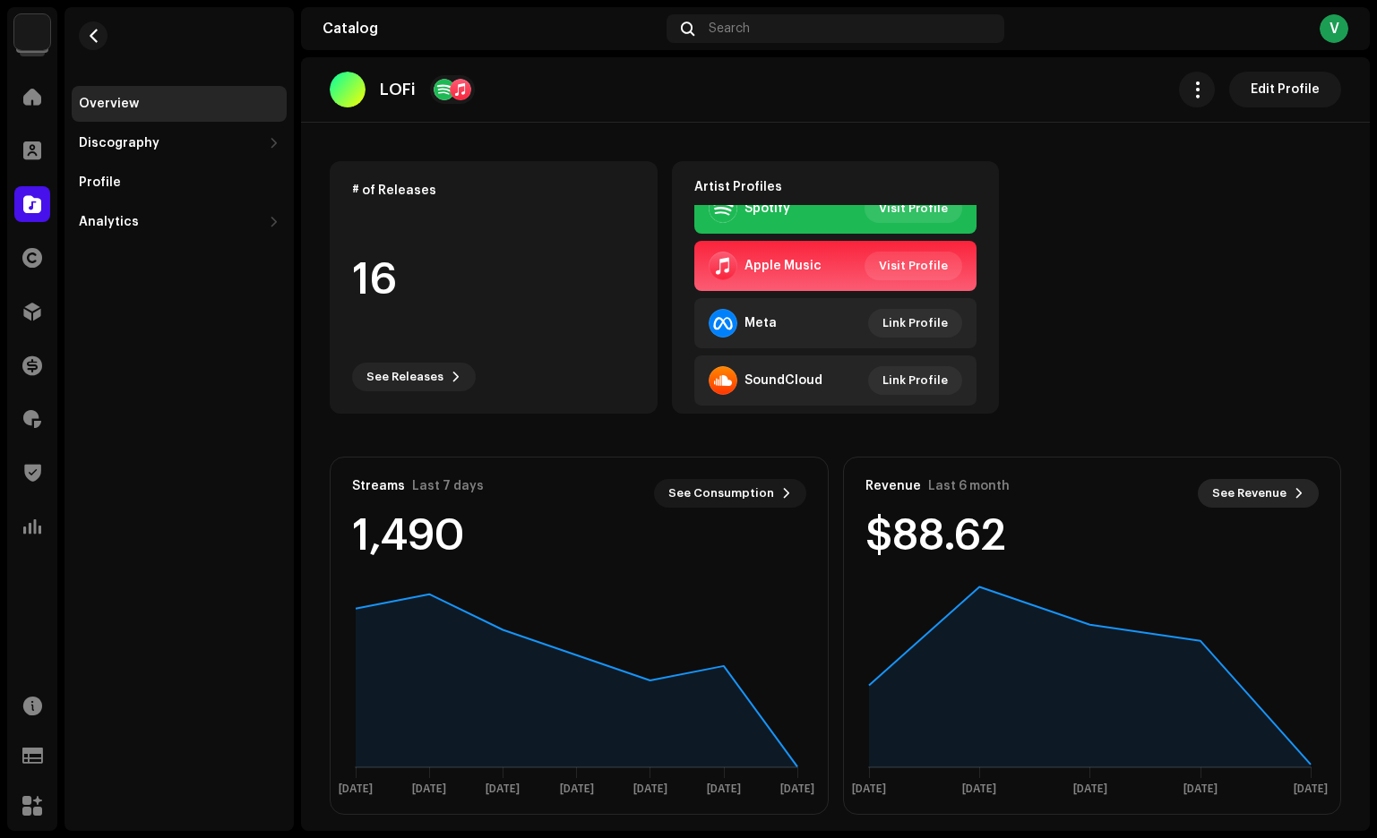
click at [1266, 494] on span "See Revenue" at bounding box center [1249, 494] width 74 height 36
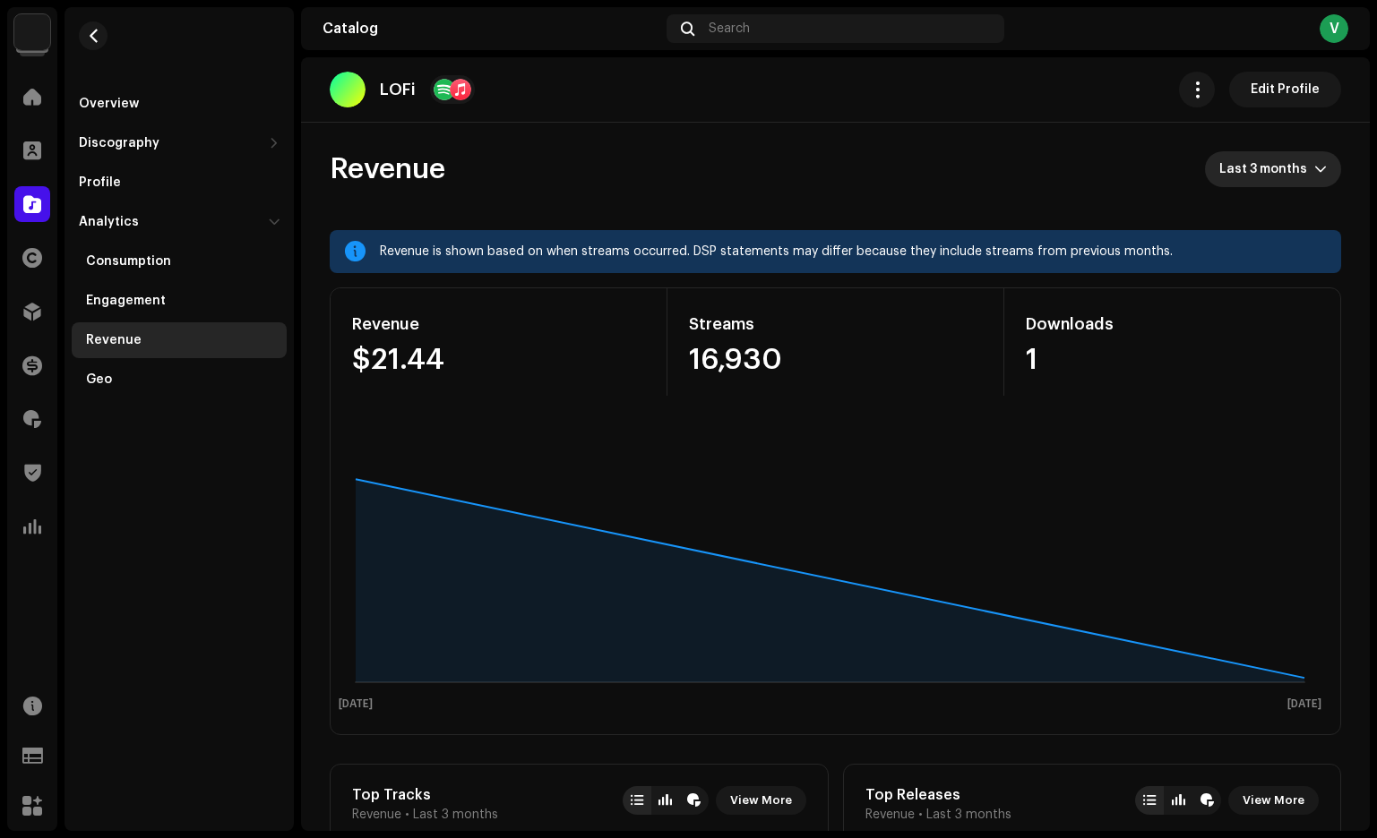
click at [1300, 180] on span "Last 3 months" at bounding box center [1266, 169] width 95 height 36
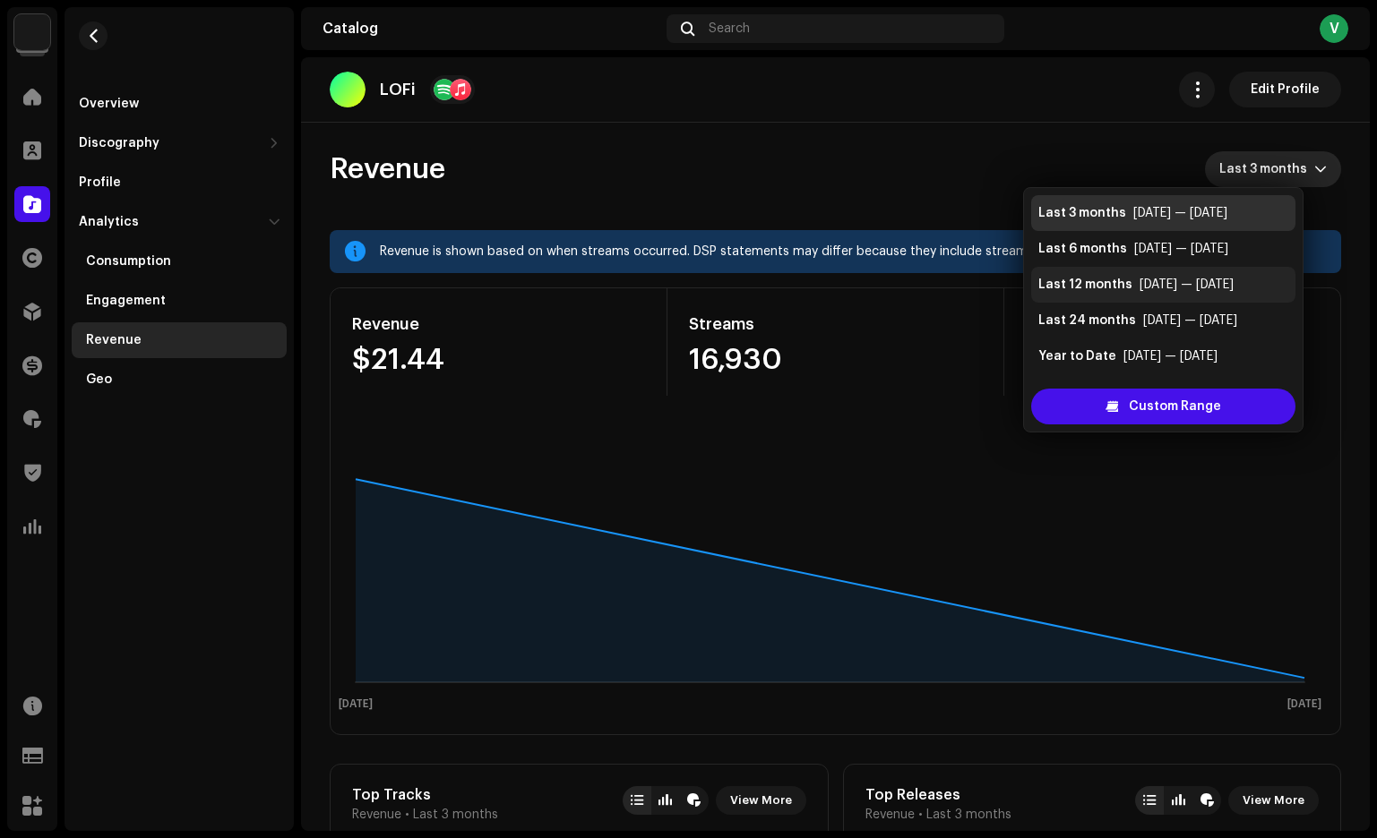
scroll to position [27, 0]
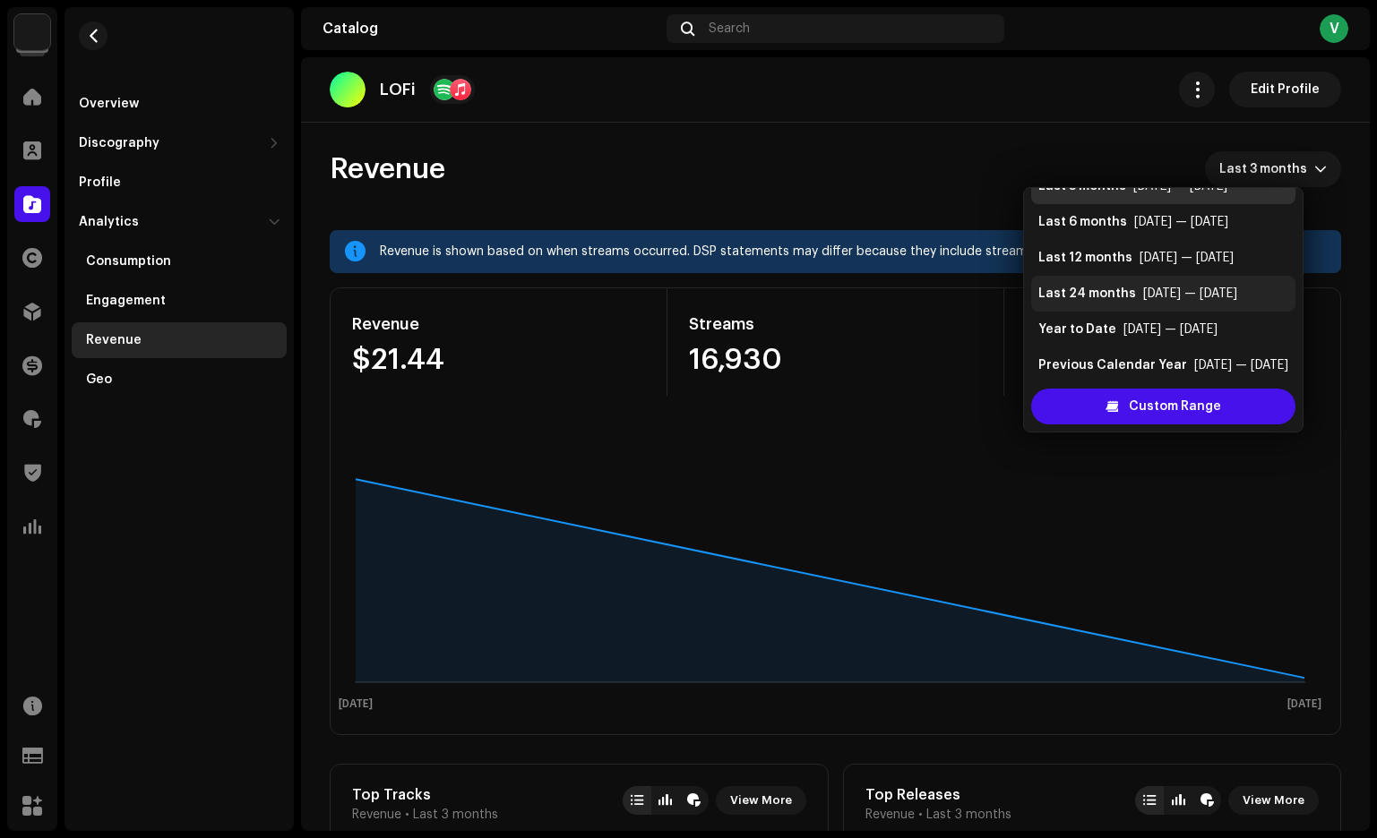
click at [1118, 295] on div "Last 24 months" at bounding box center [1087, 294] width 98 height 18
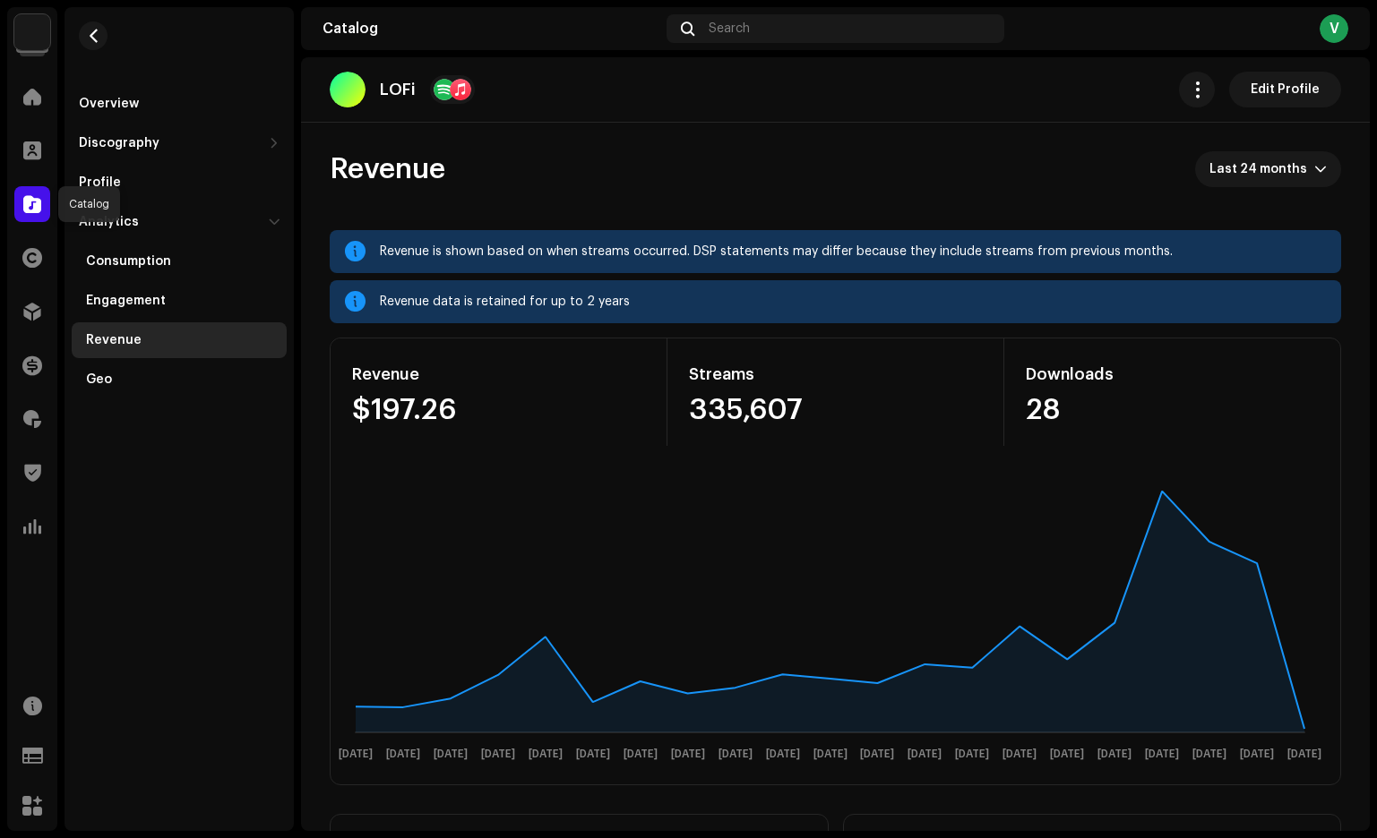
click at [33, 206] on span at bounding box center [32, 204] width 18 height 14
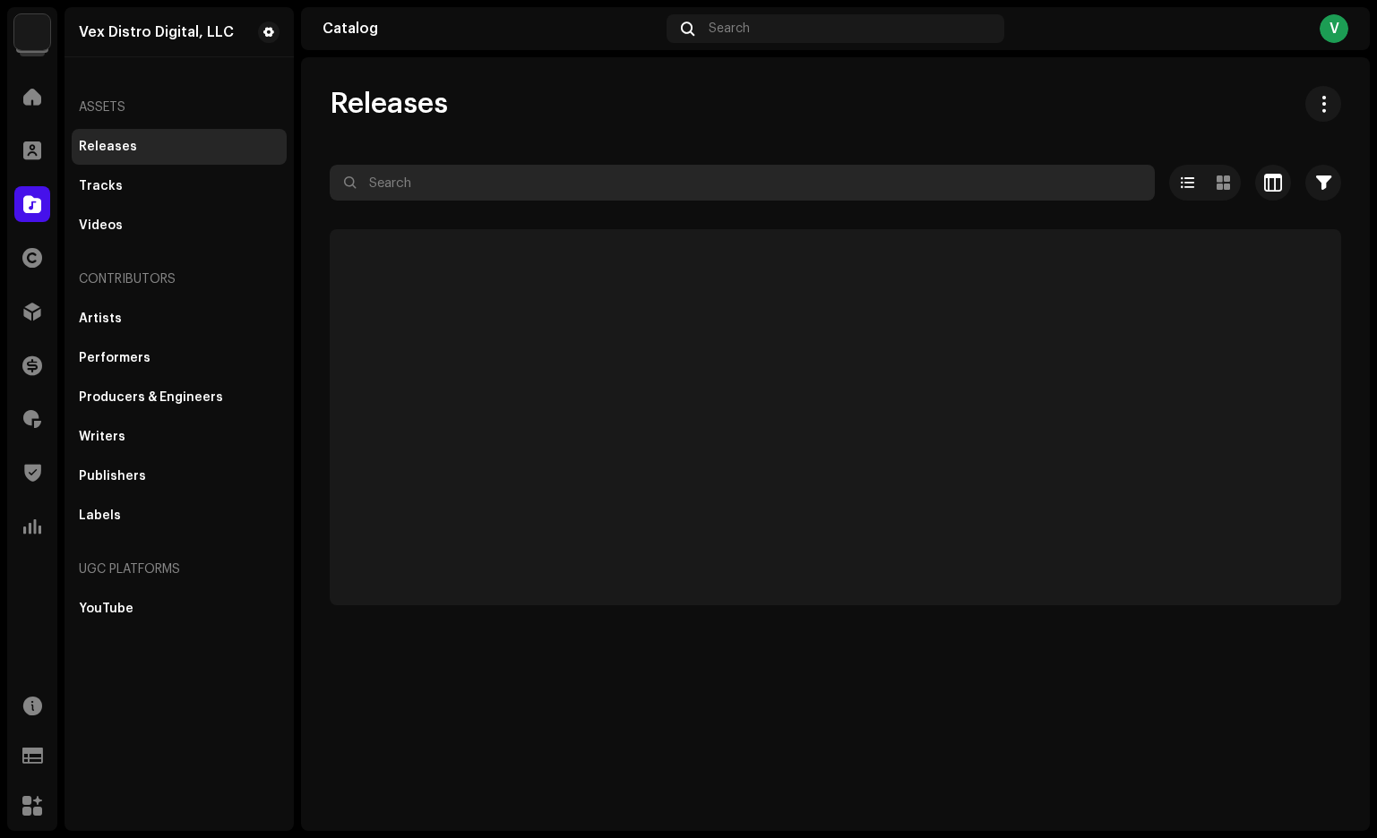
click at [449, 186] on input "text" at bounding box center [742, 183] width 825 height 36
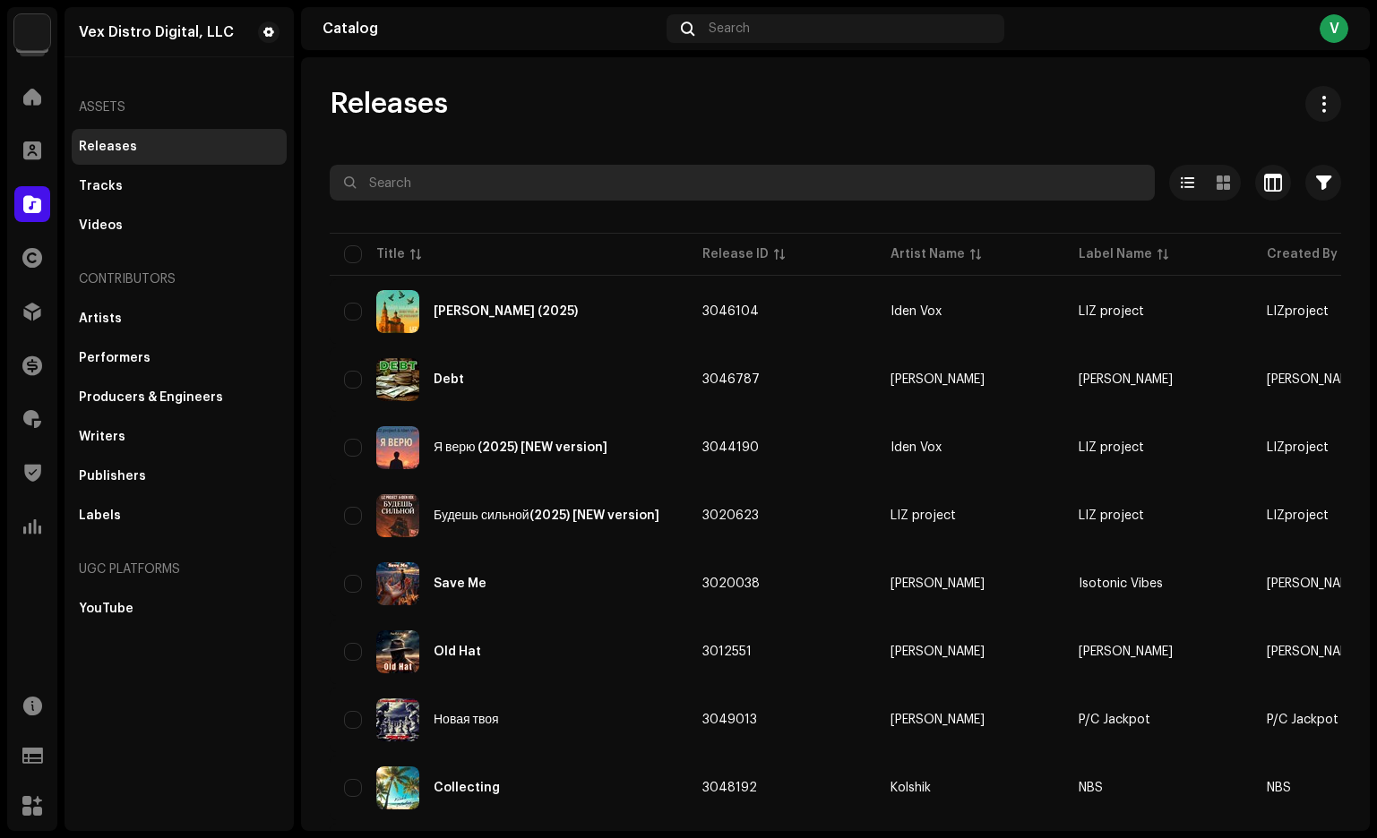
paste input "Retrowave Symphony"
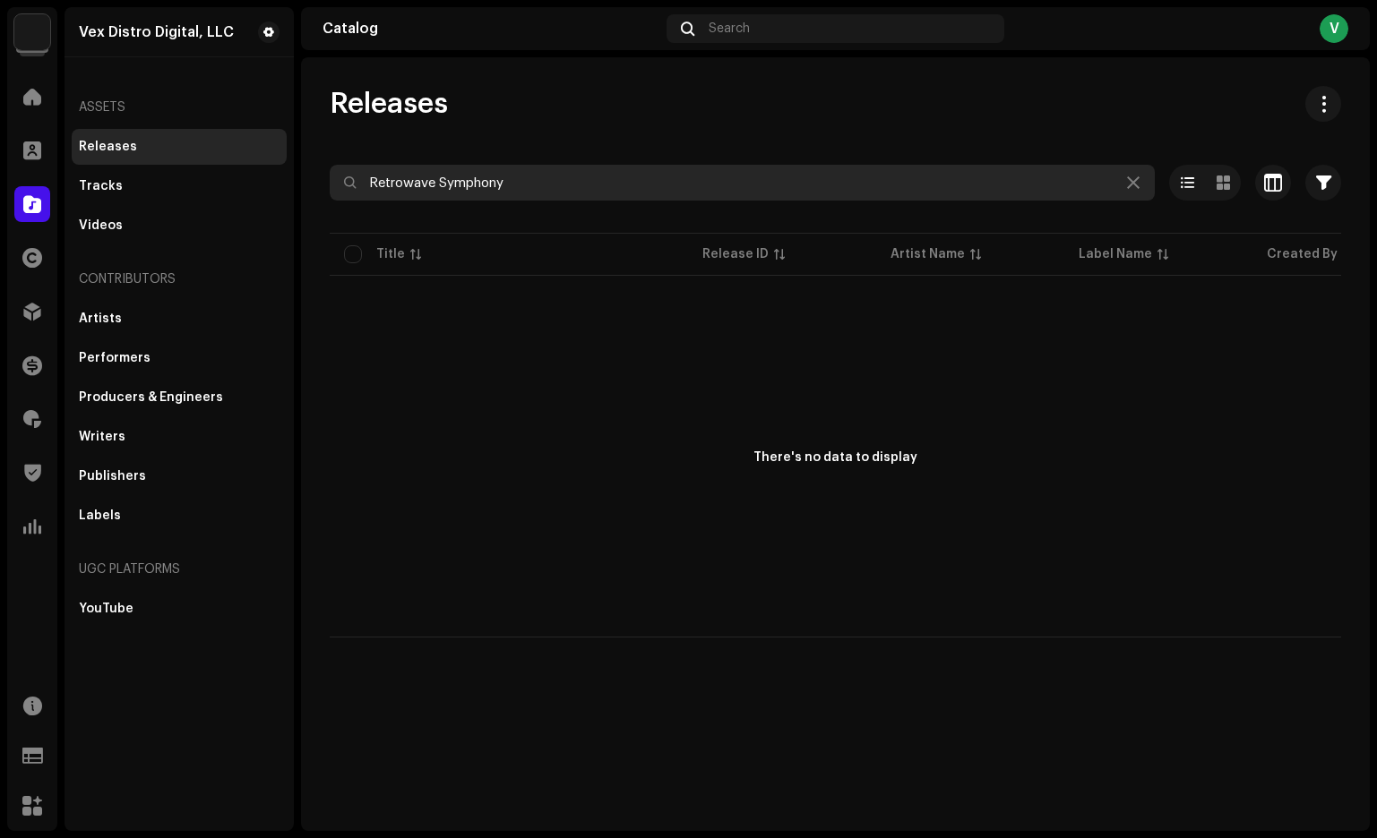
type input "Retrowave Symphony"
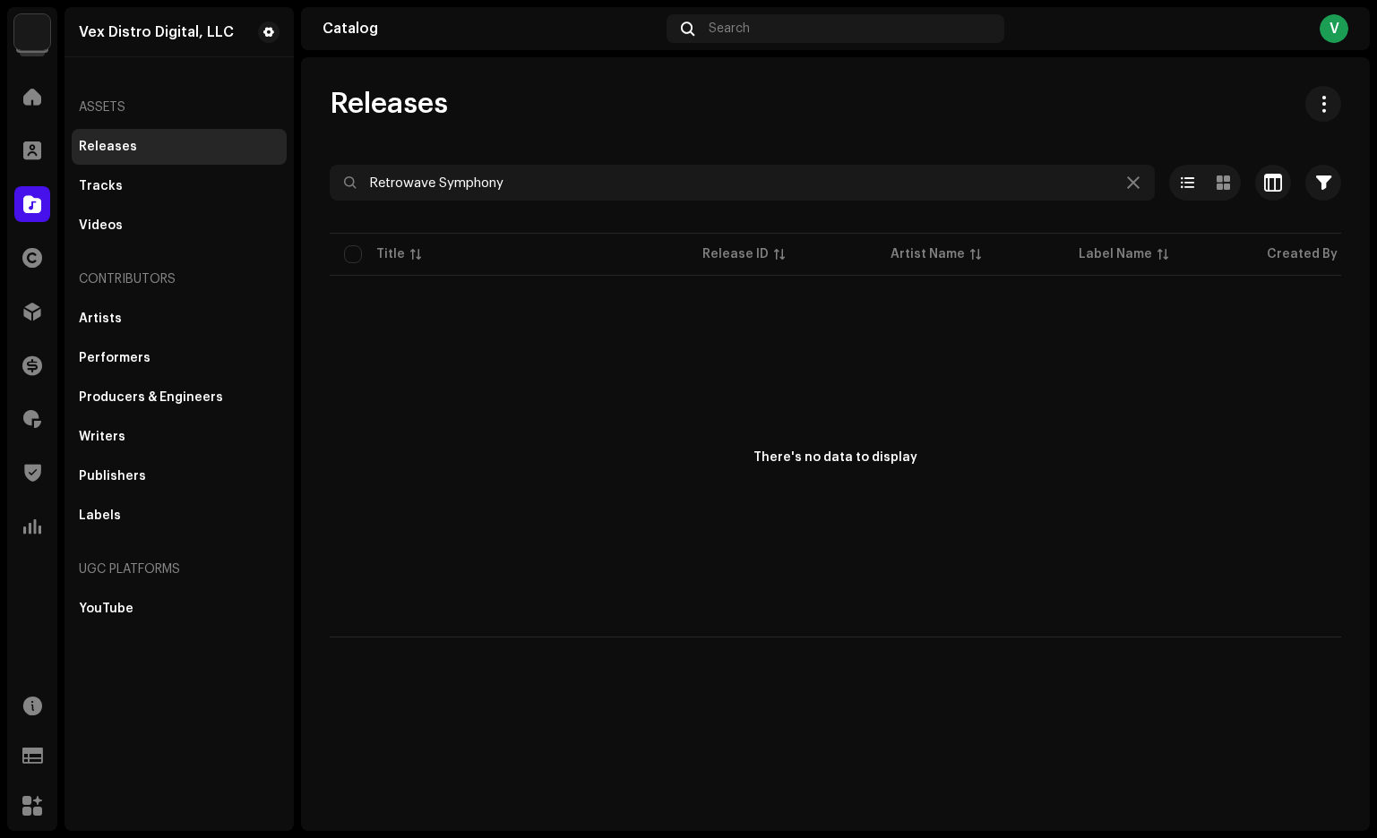
click at [97, 339] on div "Artists Performers Producers & Engineers Writers Publishers Labels" at bounding box center [179, 417] width 215 height 233
click at [101, 325] on div "Artists" at bounding box center [100, 319] width 43 height 14
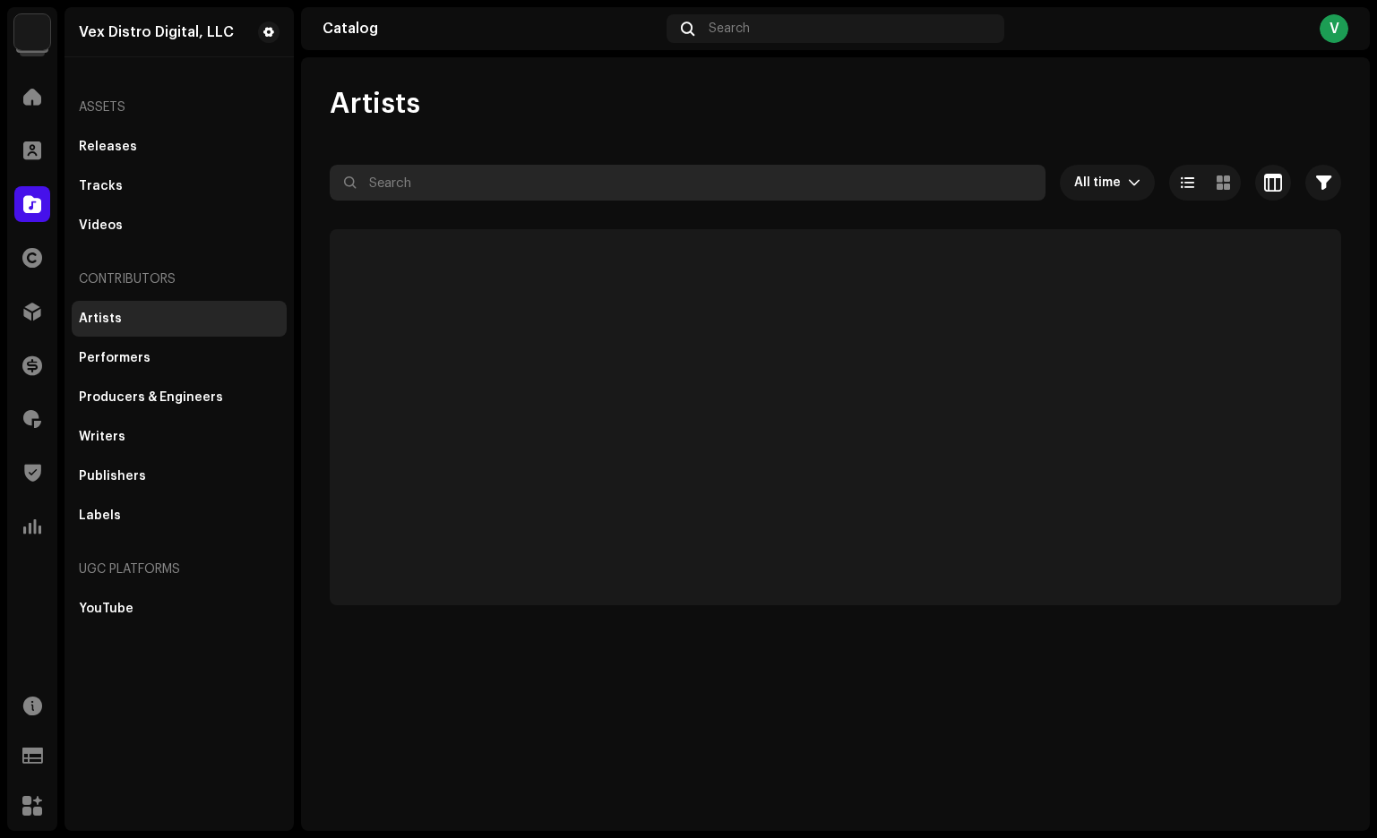
click at [459, 178] on input "text" at bounding box center [688, 183] width 716 height 36
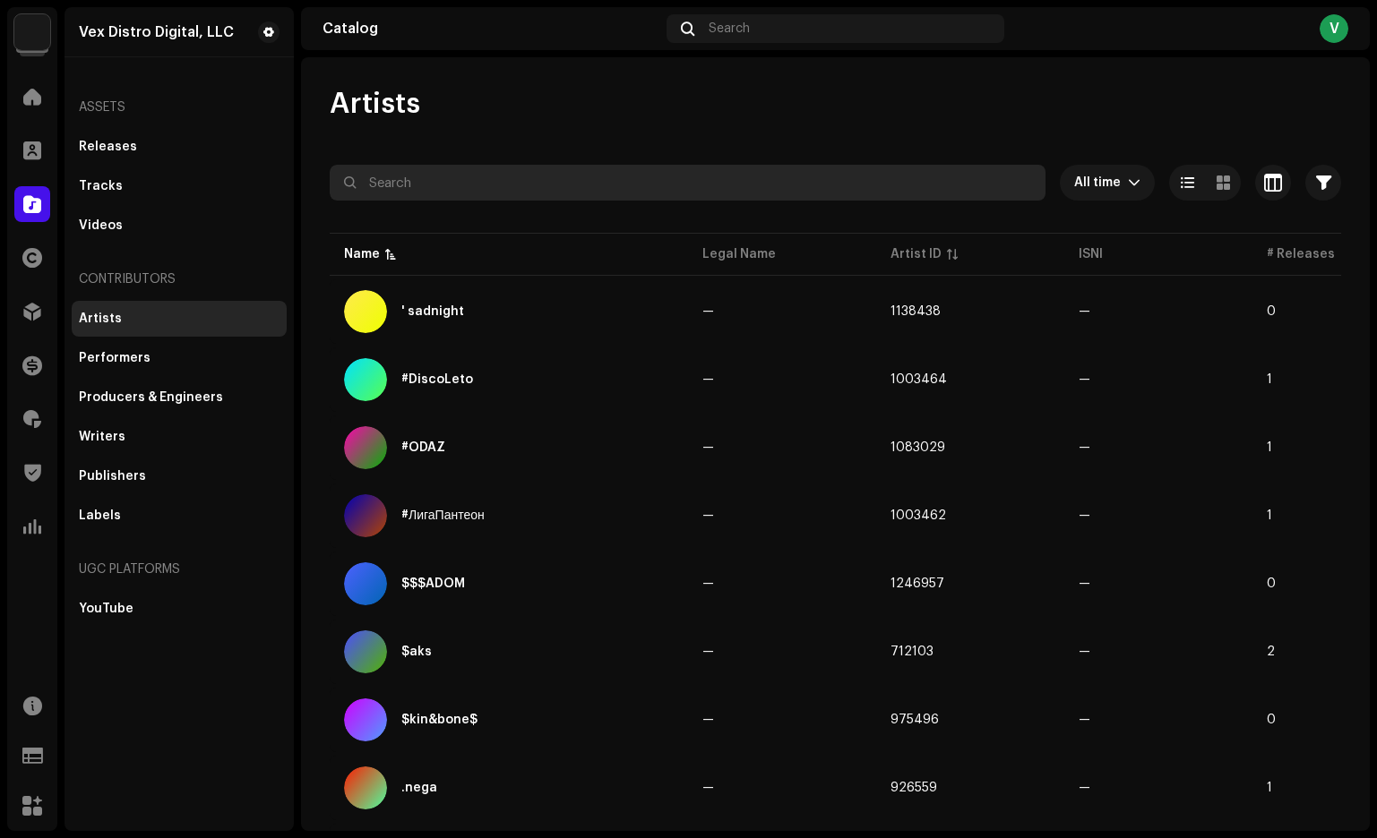
paste input "Retrowave Symphony"
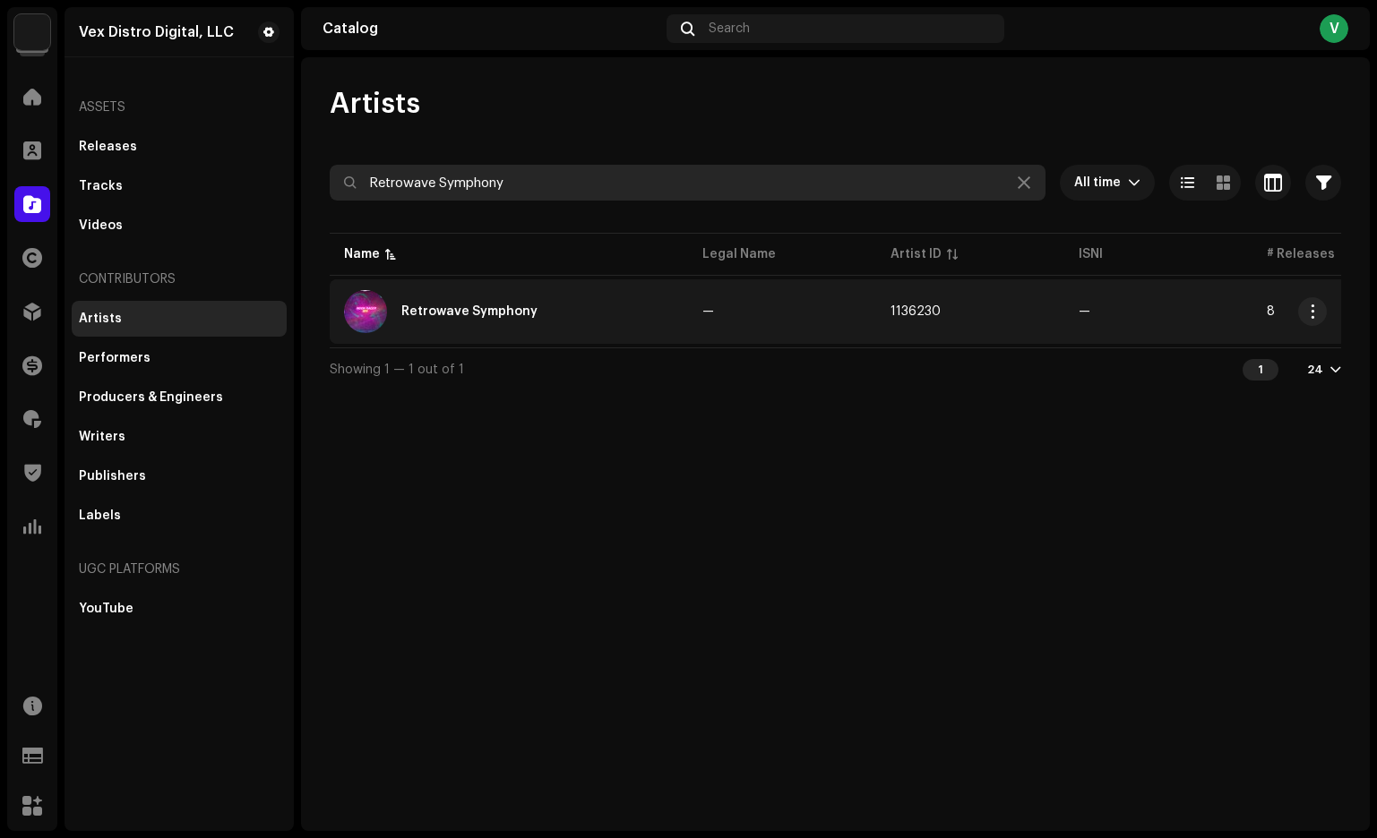
type input "Retrowave Symphony"
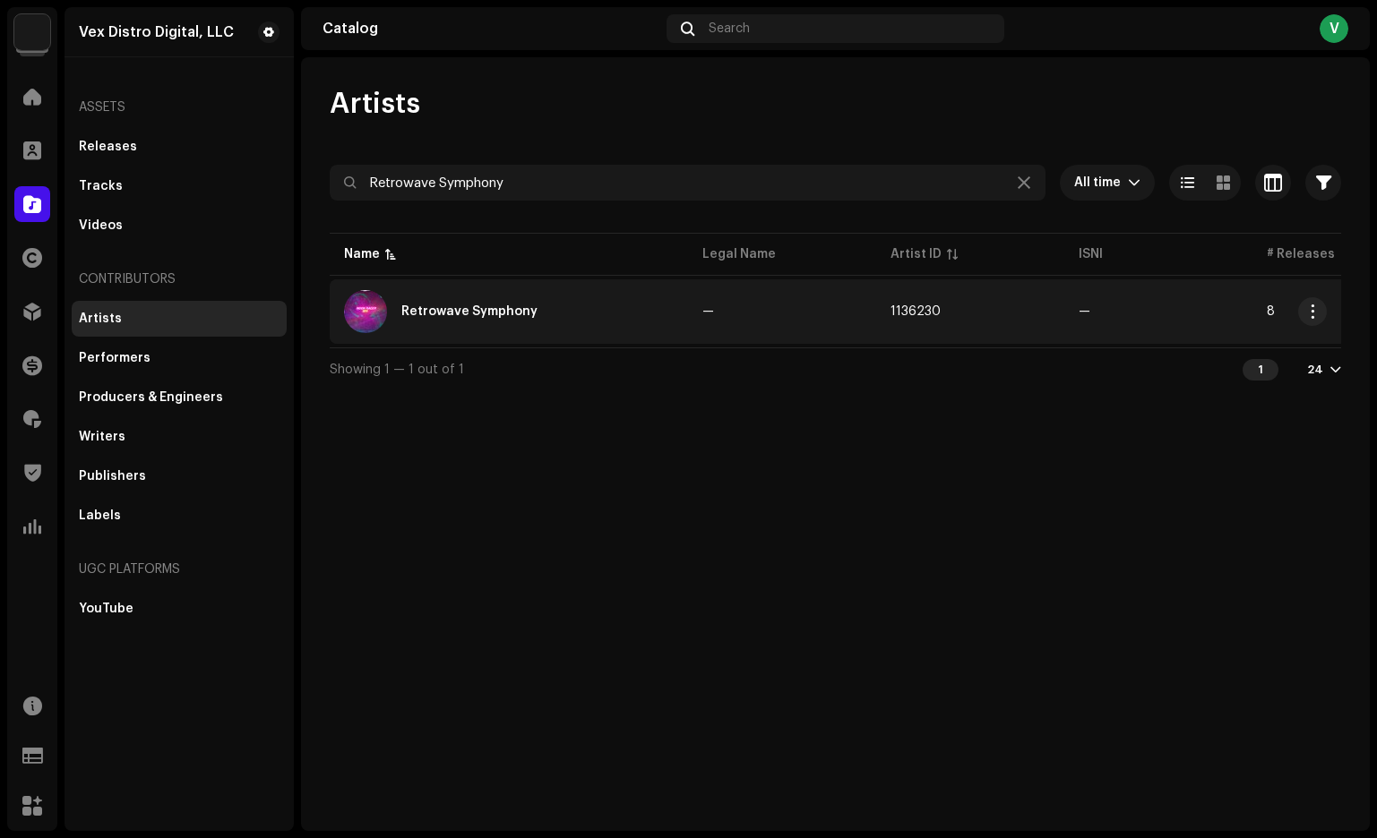
click at [440, 313] on div "Retrowave Symphony" at bounding box center [469, 311] width 136 height 13
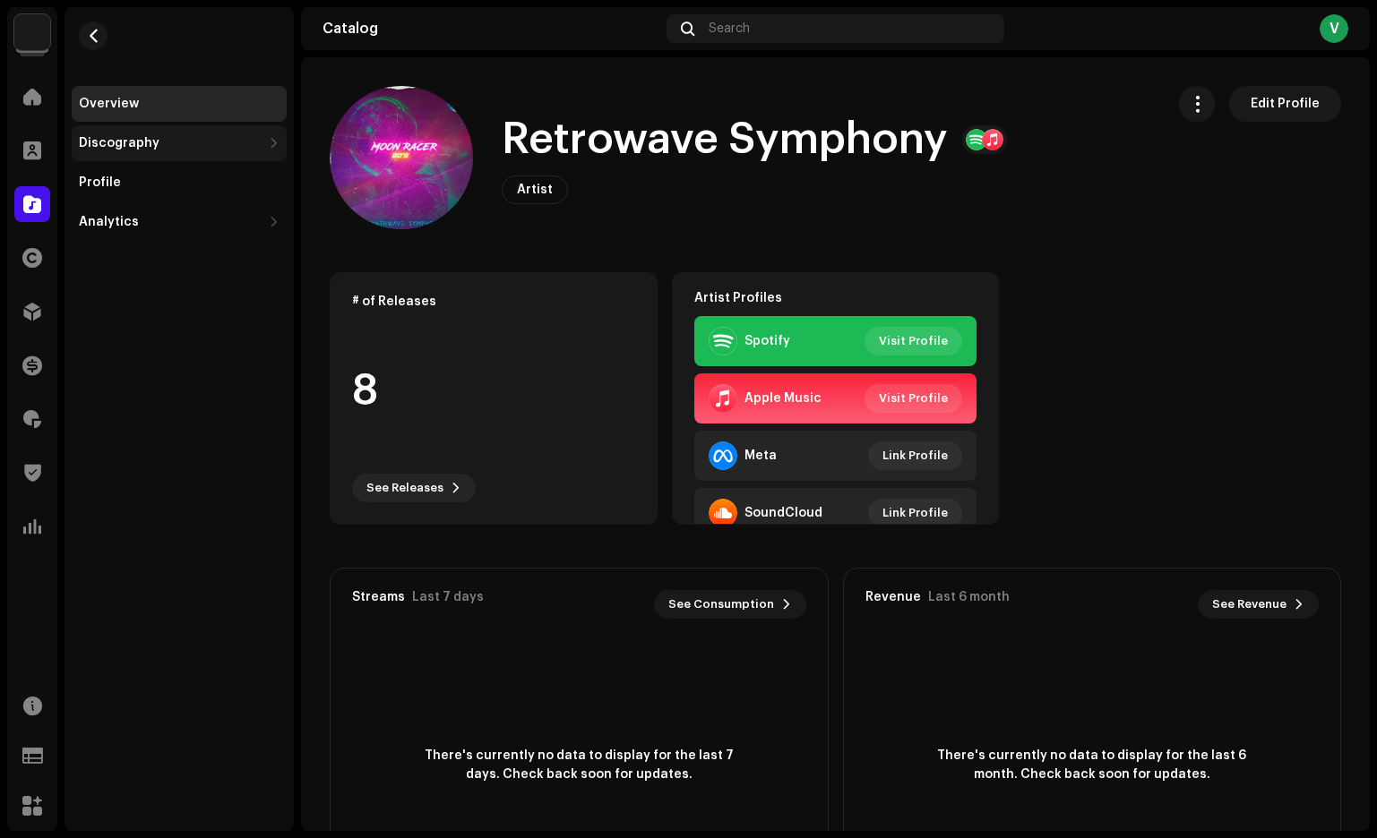
click at [188, 139] on div "Discography" at bounding box center [170, 143] width 183 height 14
click at [110, 258] on div "Profile" at bounding box center [100, 261] width 42 height 14
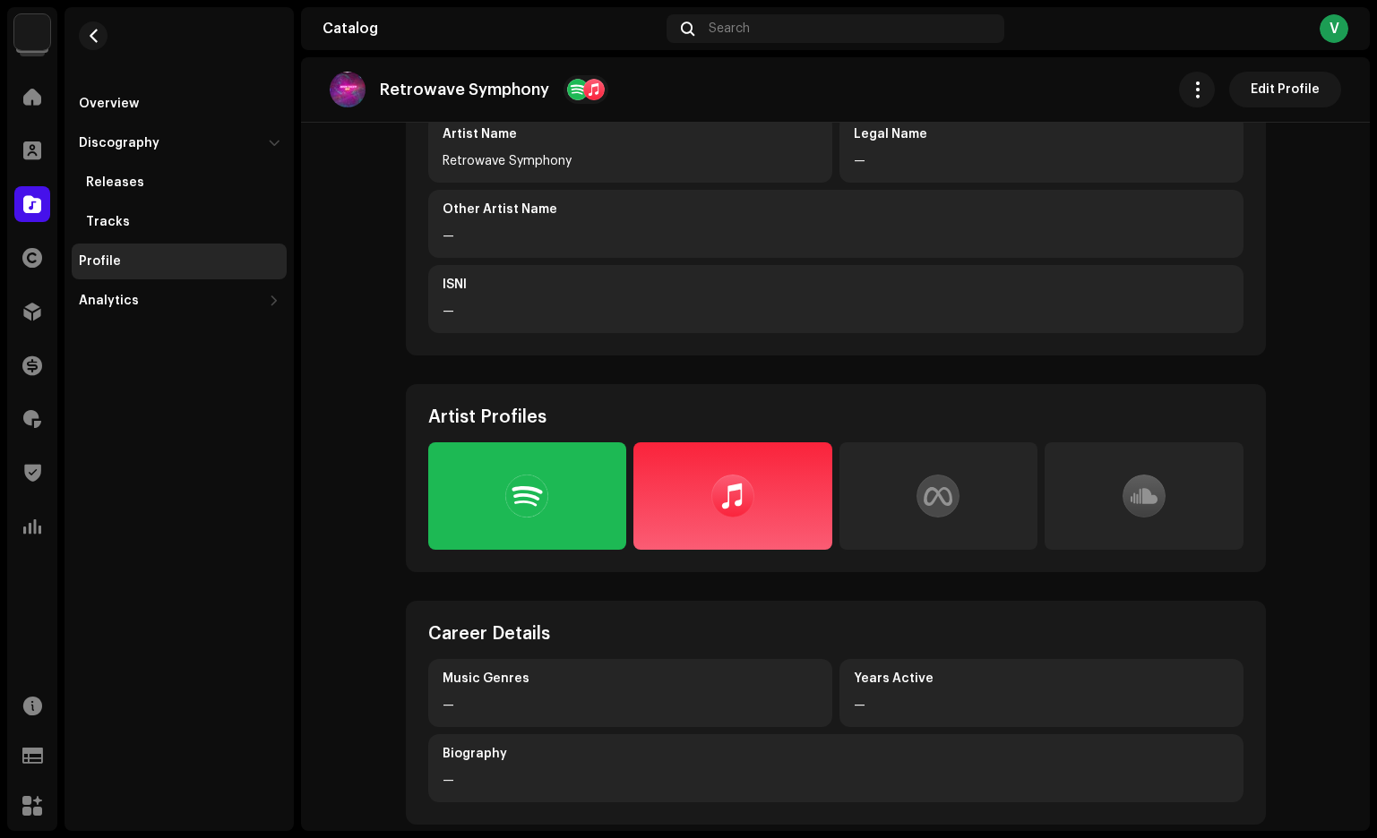
scroll to position [196, 0]
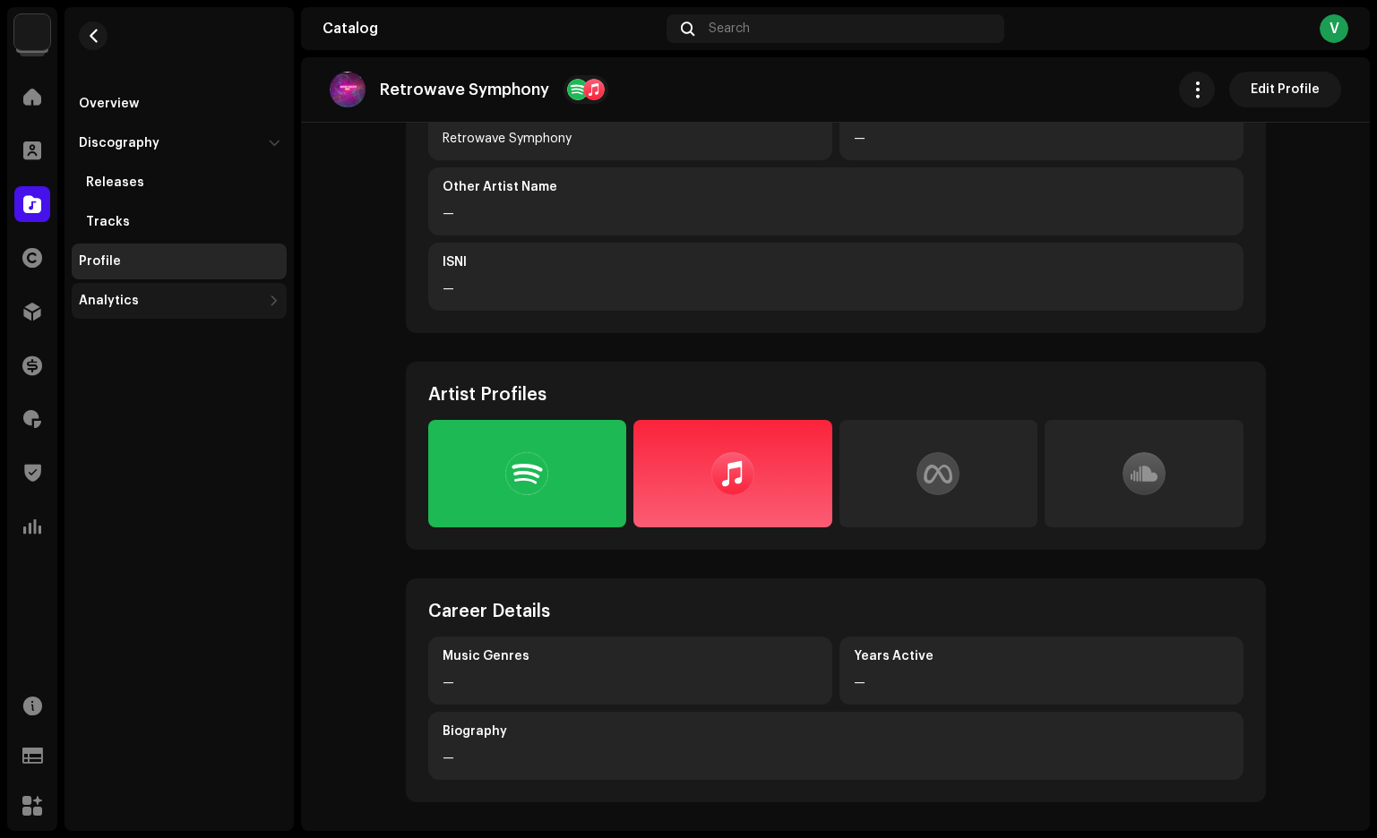
click at [119, 302] on div "Analytics" at bounding box center [109, 301] width 60 height 14
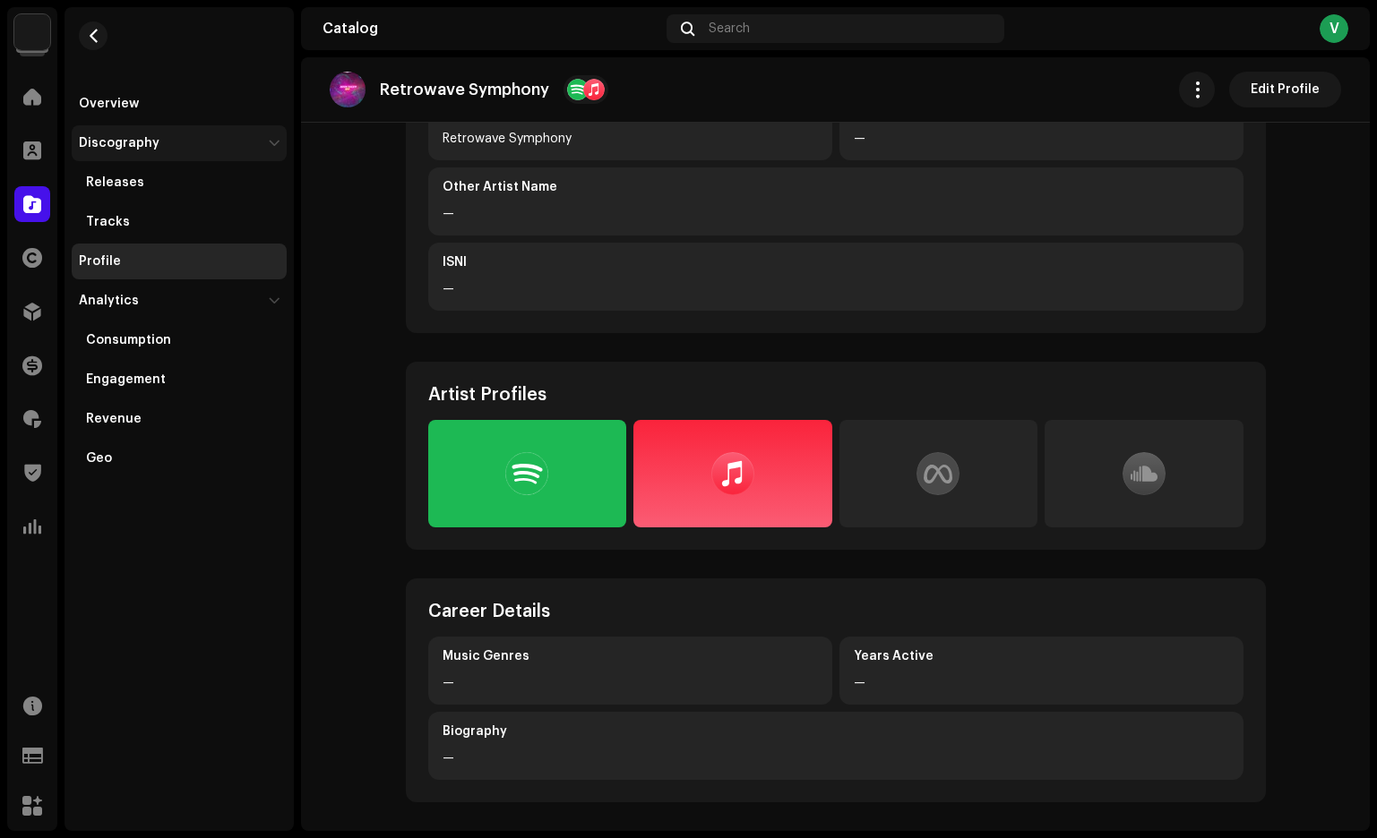
click at [163, 150] on div "Discography" at bounding box center [170, 143] width 183 height 14
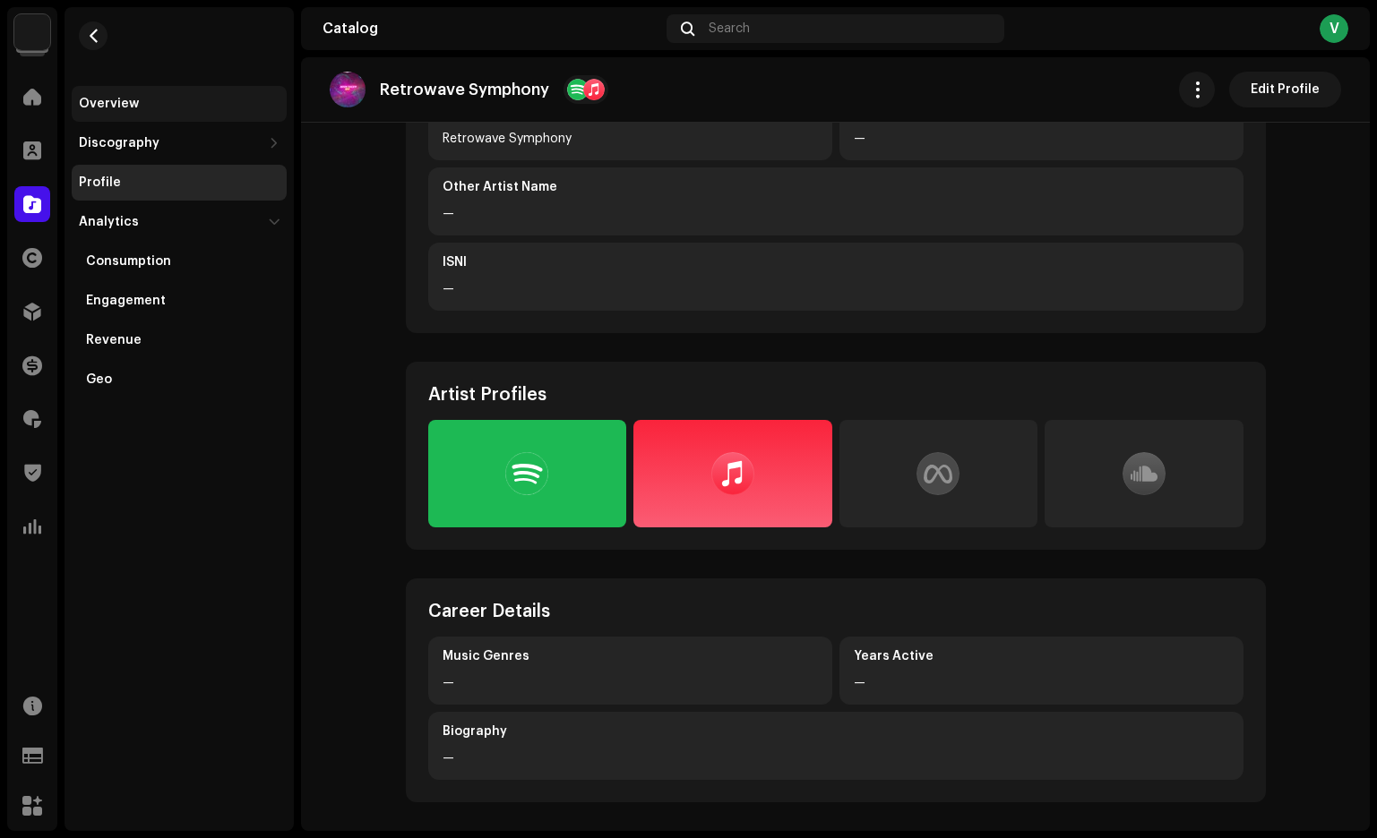
click at [142, 96] on div "Overview" at bounding box center [179, 104] width 215 height 36
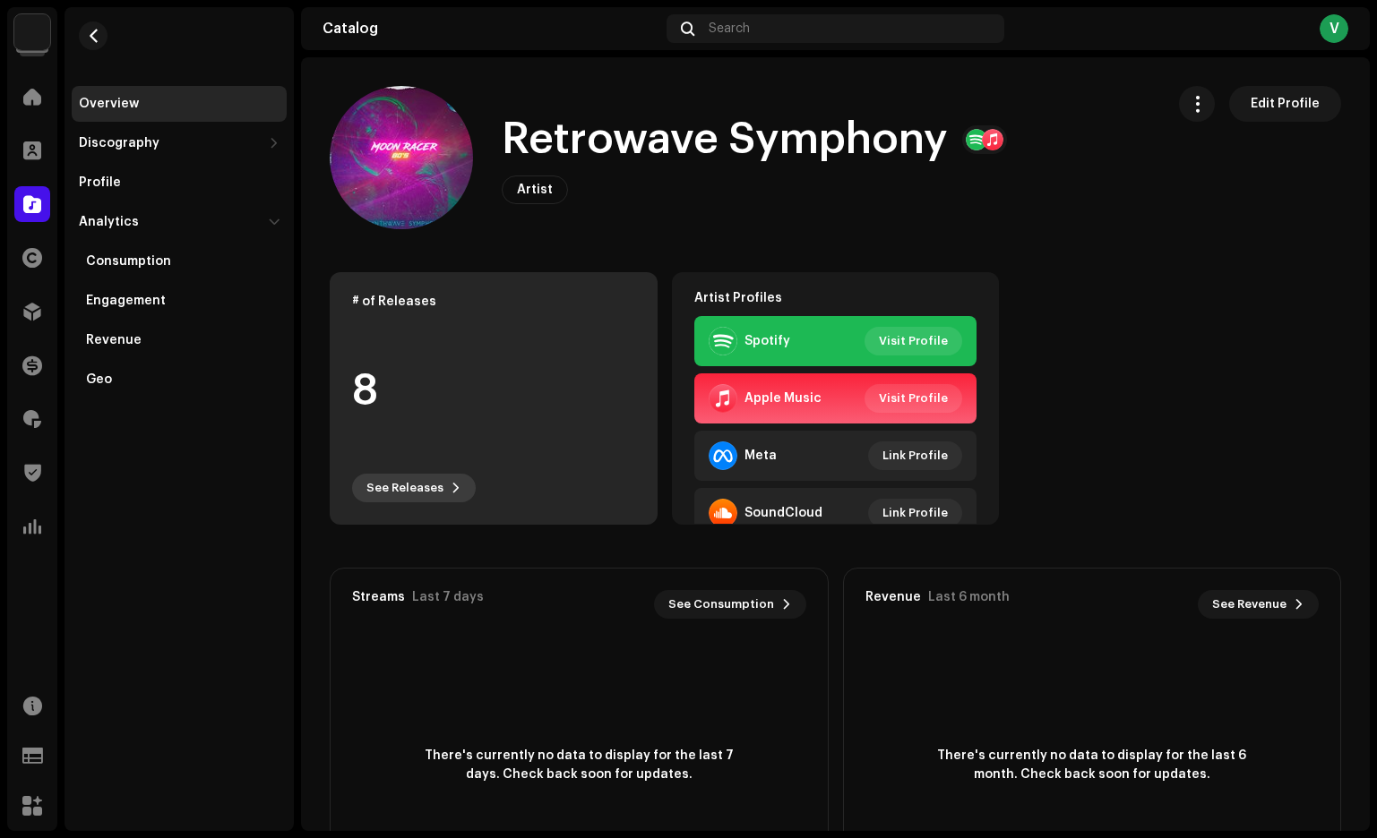
click at [422, 484] on span "See Releases" at bounding box center [404, 488] width 77 height 36
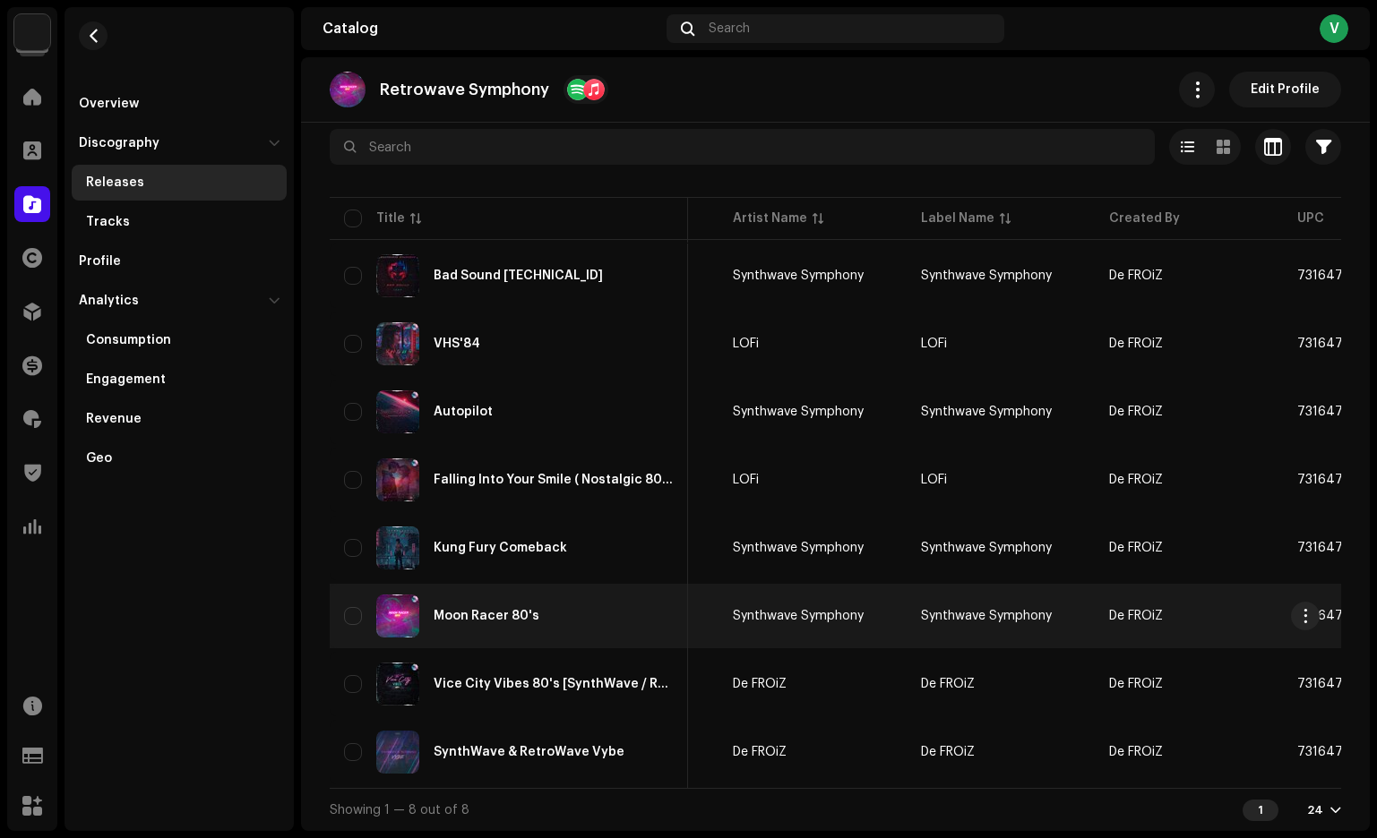
scroll to position [0, 162]
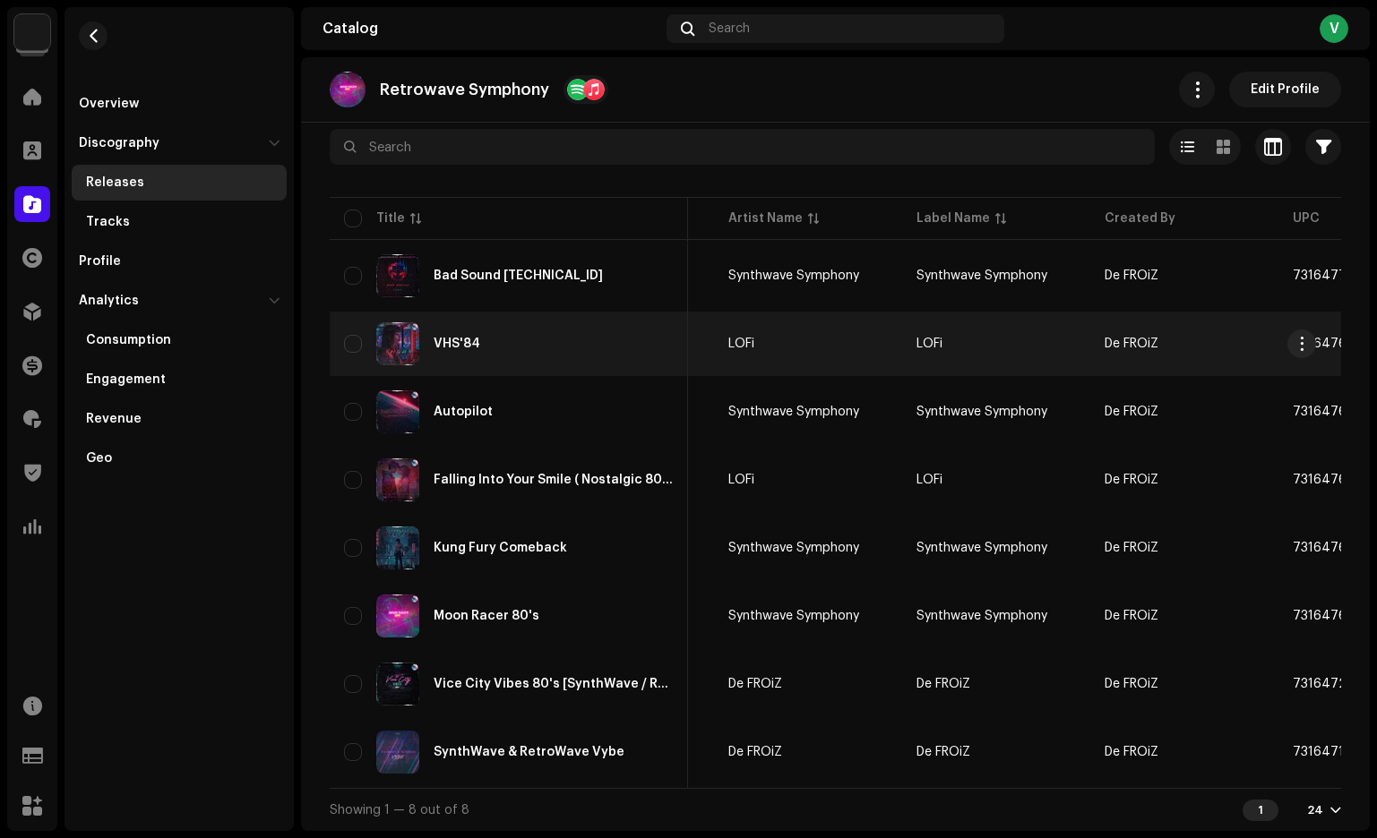
click at [468, 346] on div "VHS'84" at bounding box center [509, 343] width 330 height 43
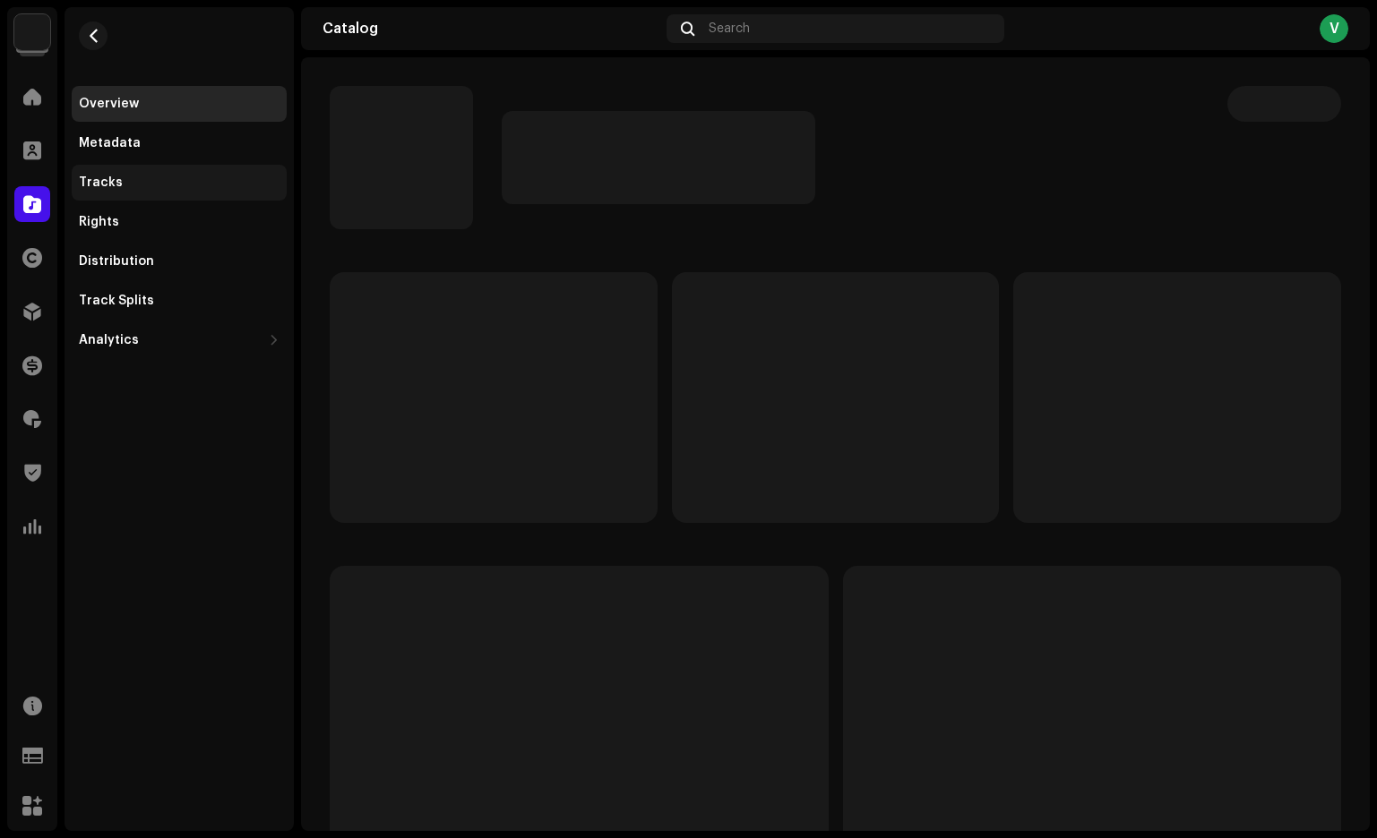
click at [114, 180] on div "Tracks" at bounding box center [101, 183] width 44 height 14
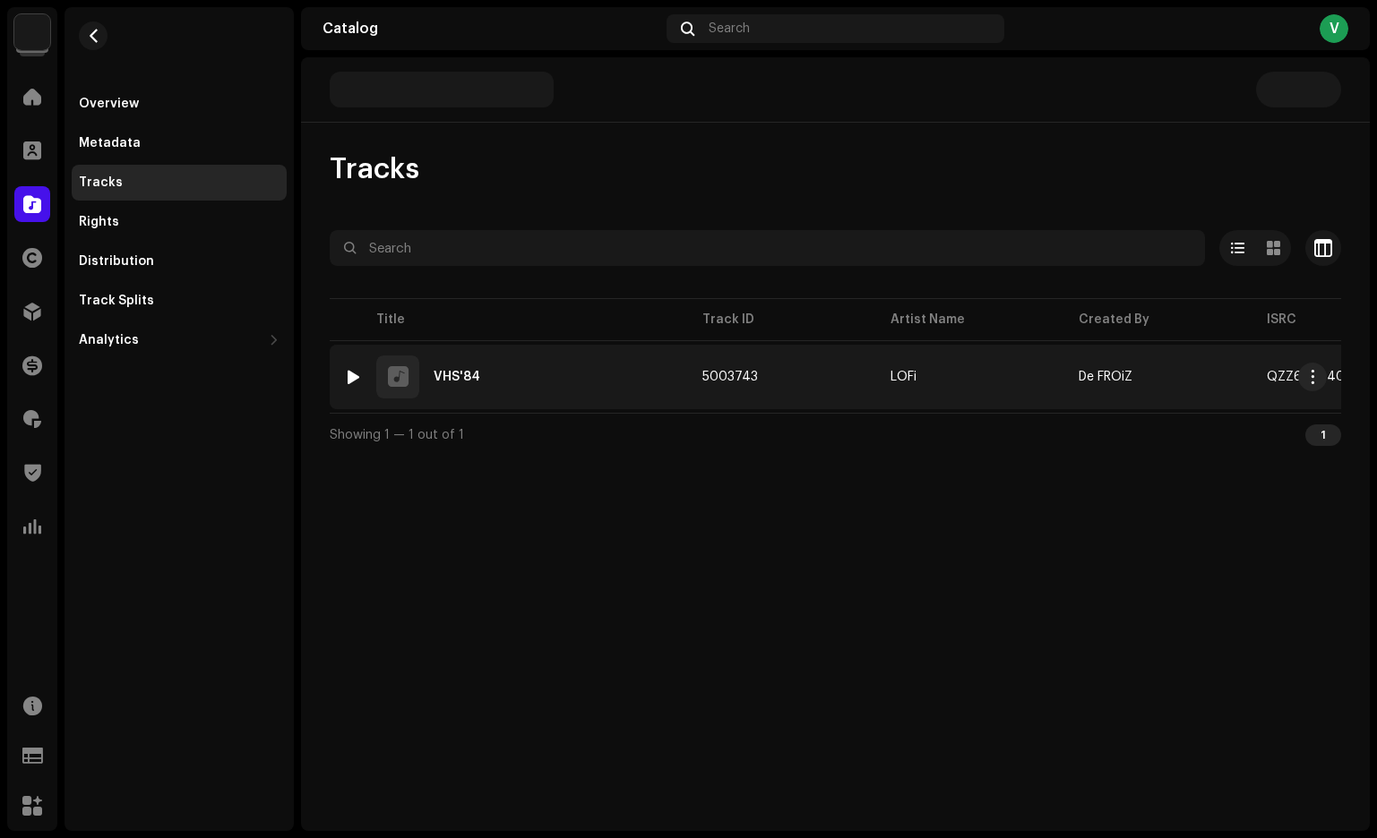
click at [356, 379] on div at bounding box center [353, 377] width 13 height 14
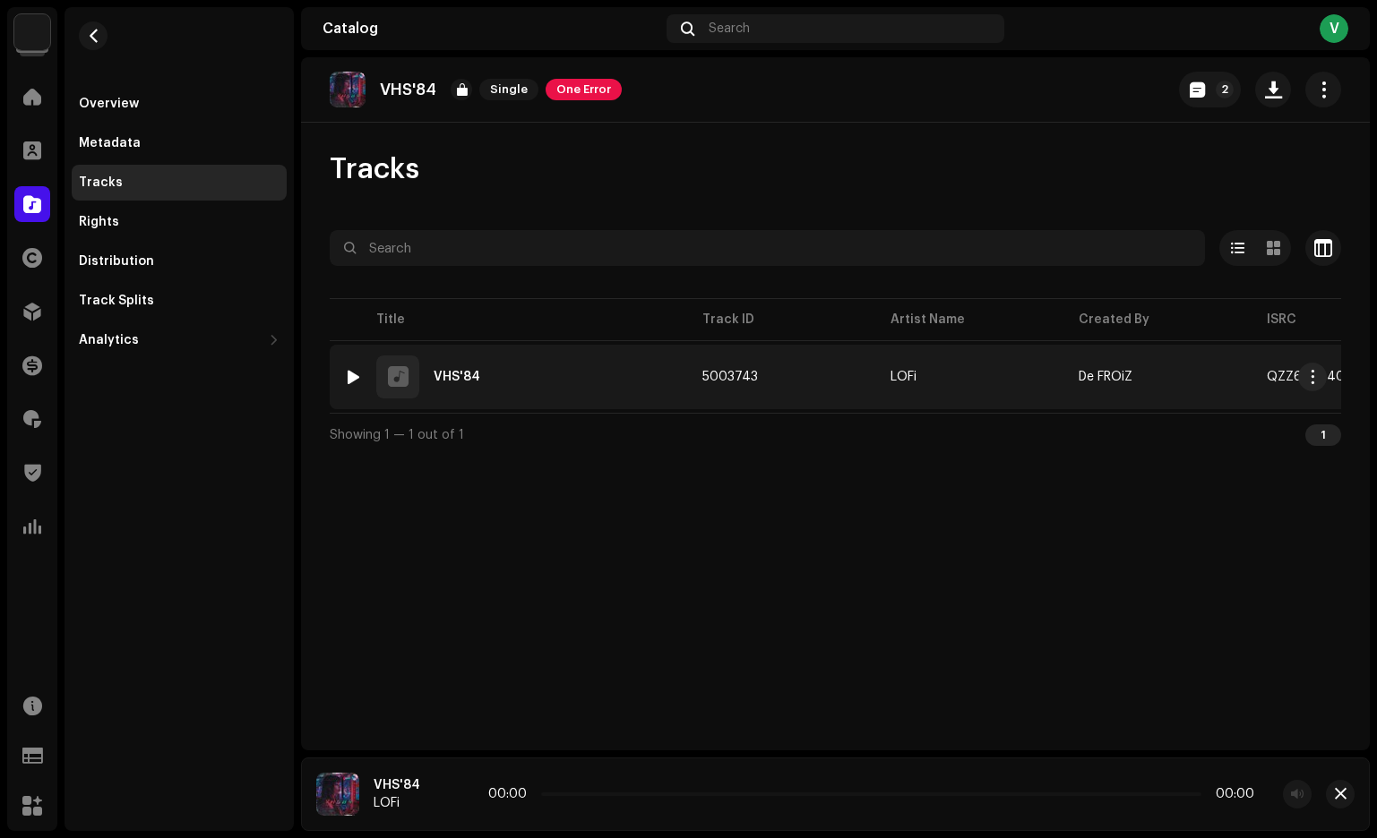
click at [351, 376] on div at bounding box center [353, 377] width 13 height 14
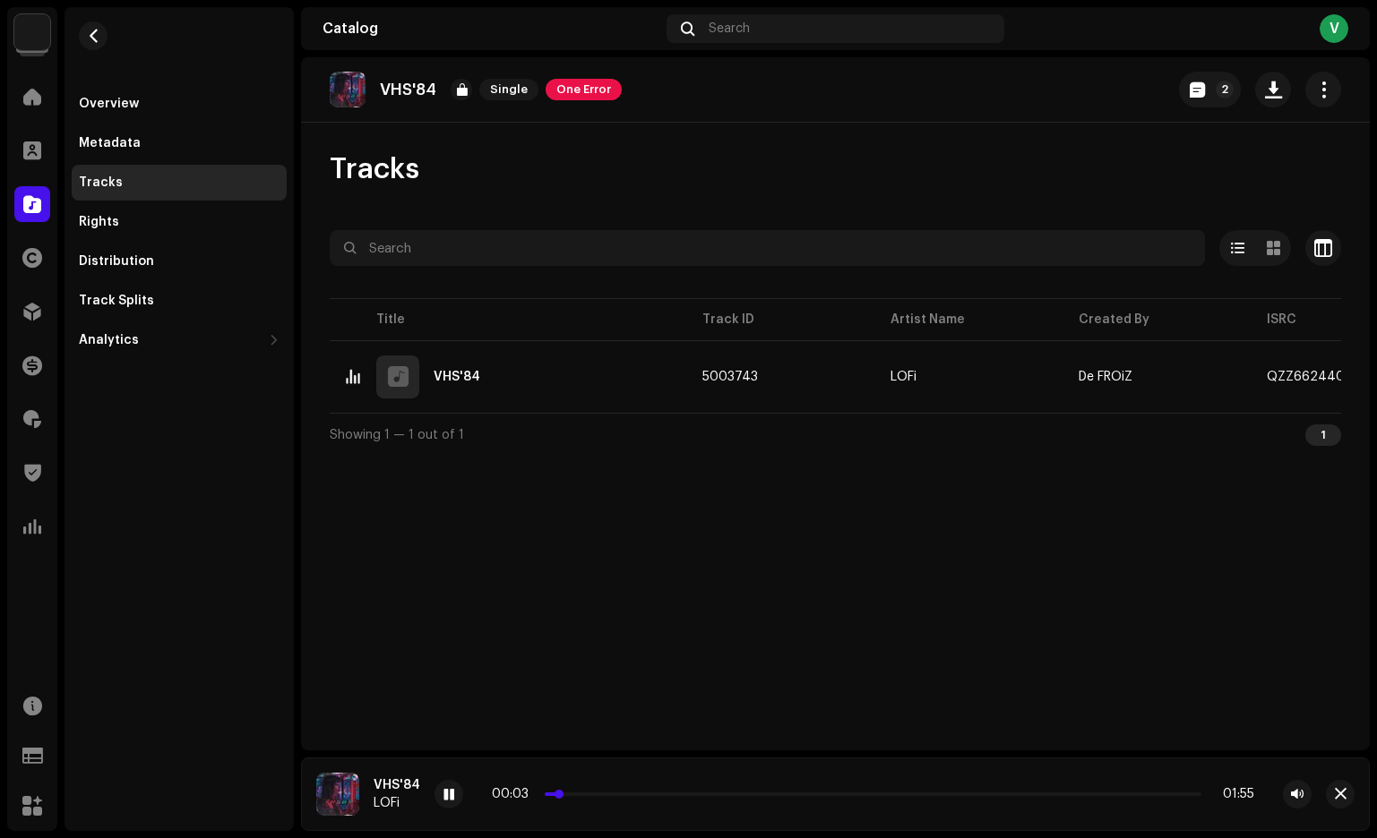
click at [649, 793] on p-slider at bounding box center [873, 795] width 657 height 4
click at [786, 795] on p-slider at bounding box center [873, 795] width 657 height 4
click at [900, 794] on p-slider at bounding box center [873, 795] width 657 height 4
click at [1043, 794] on p-slider at bounding box center [873, 795] width 657 height 4
click at [1137, 791] on div "01:31 01:55" at bounding box center [873, 794] width 762 height 14
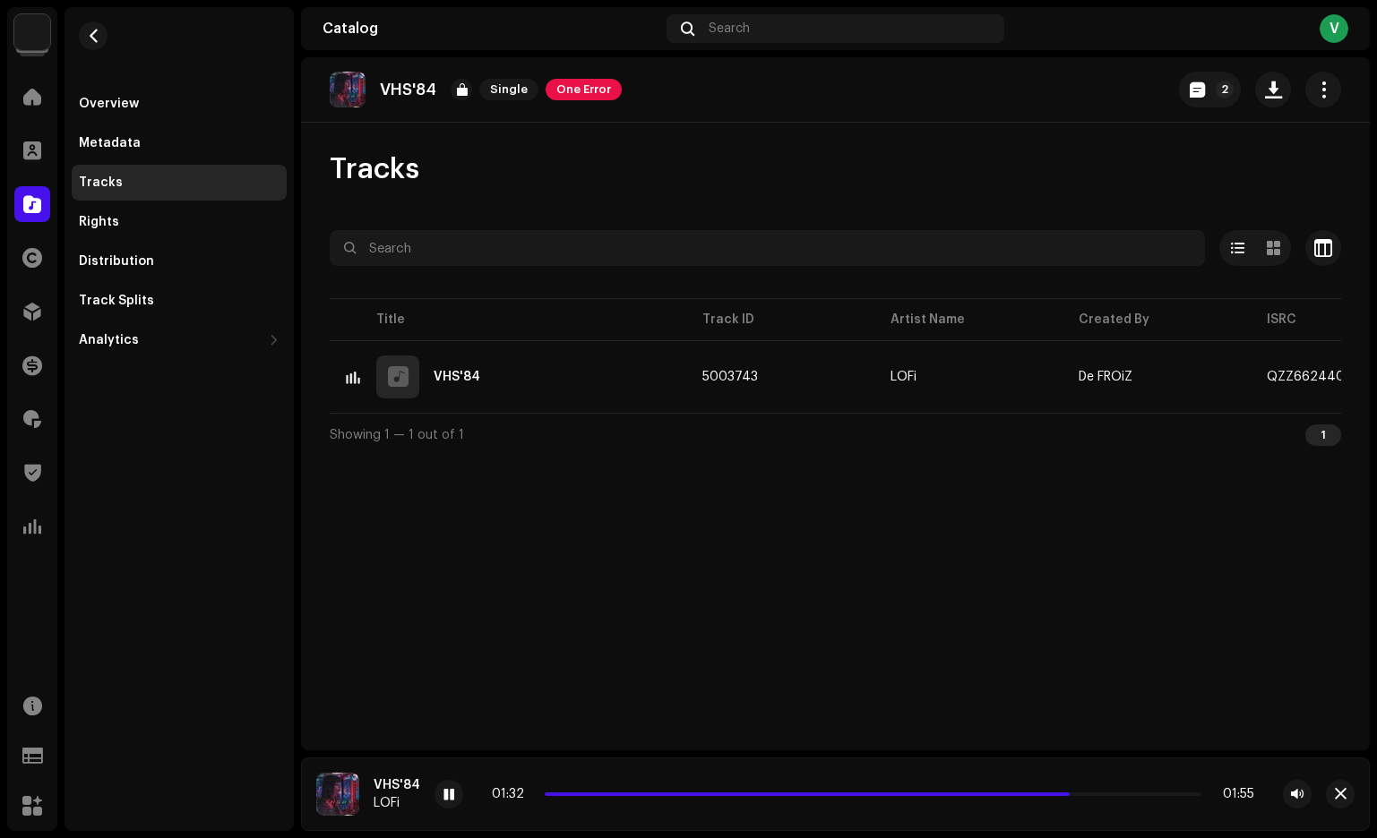
click at [1140, 798] on div "01:32 01:55" at bounding box center [873, 794] width 762 height 14
click at [443, 794] on span at bounding box center [448, 795] width 11 height 14
click at [576, 90] on span "One Error" at bounding box center [583, 89] width 76 height 21
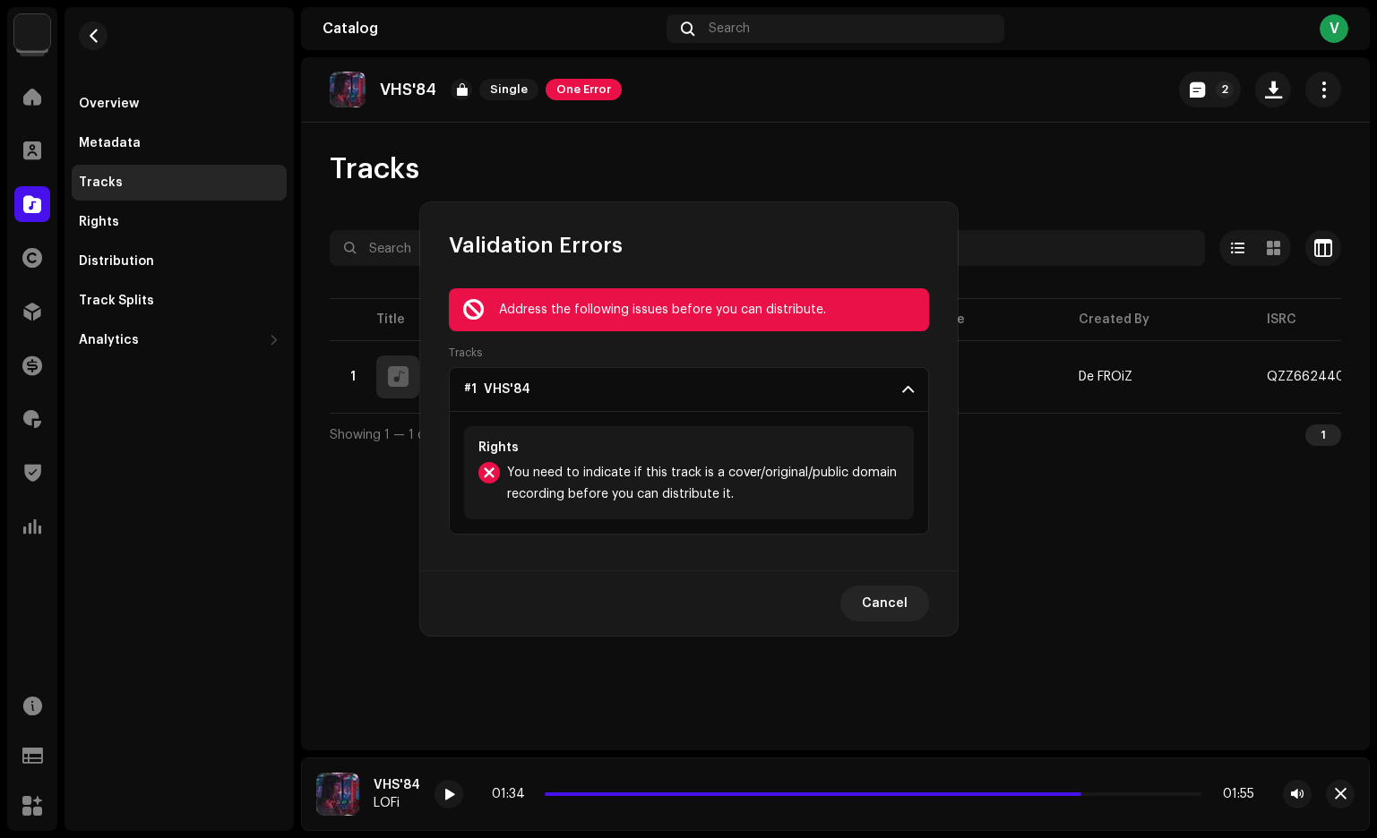
click at [917, 128] on div "Validation Errors Address the following issues before you can distribute. Track…" at bounding box center [688, 419] width 1377 height 838
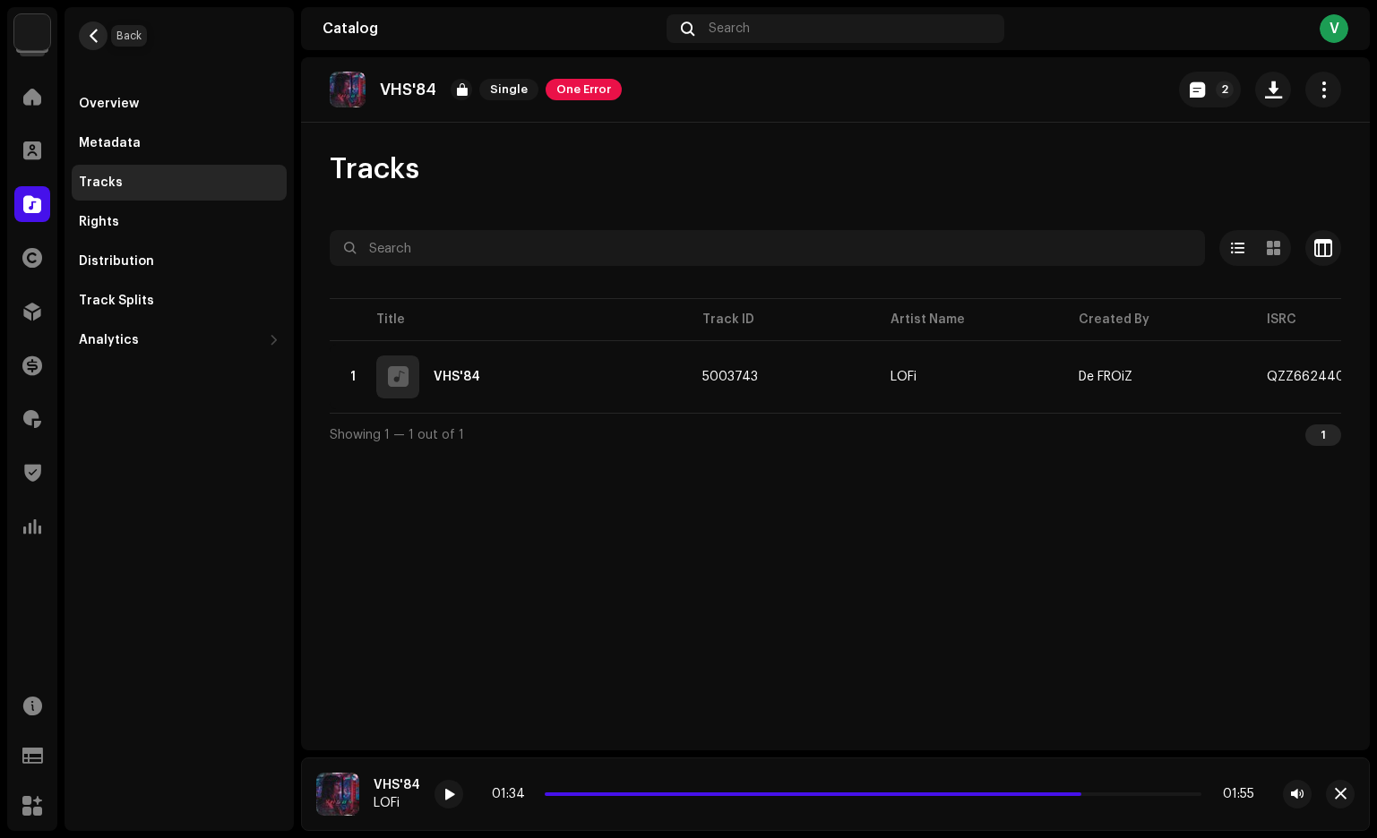
click at [91, 38] on span "button" at bounding box center [93, 36] width 13 height 14
